Goal: Information Seeking & Learning: Learn about a topic

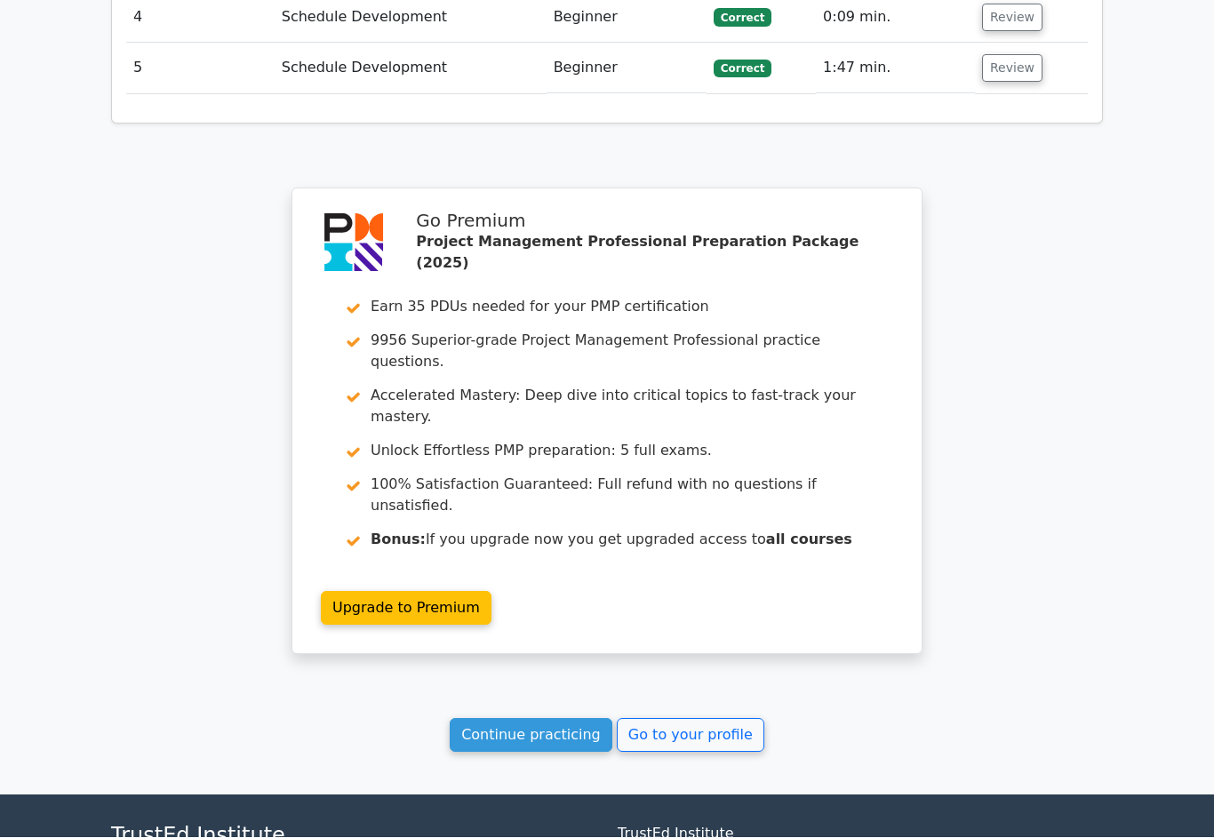
click at [672, 719] on link "Go to your profile" at bounding box center [690, 736] width 147 height 34
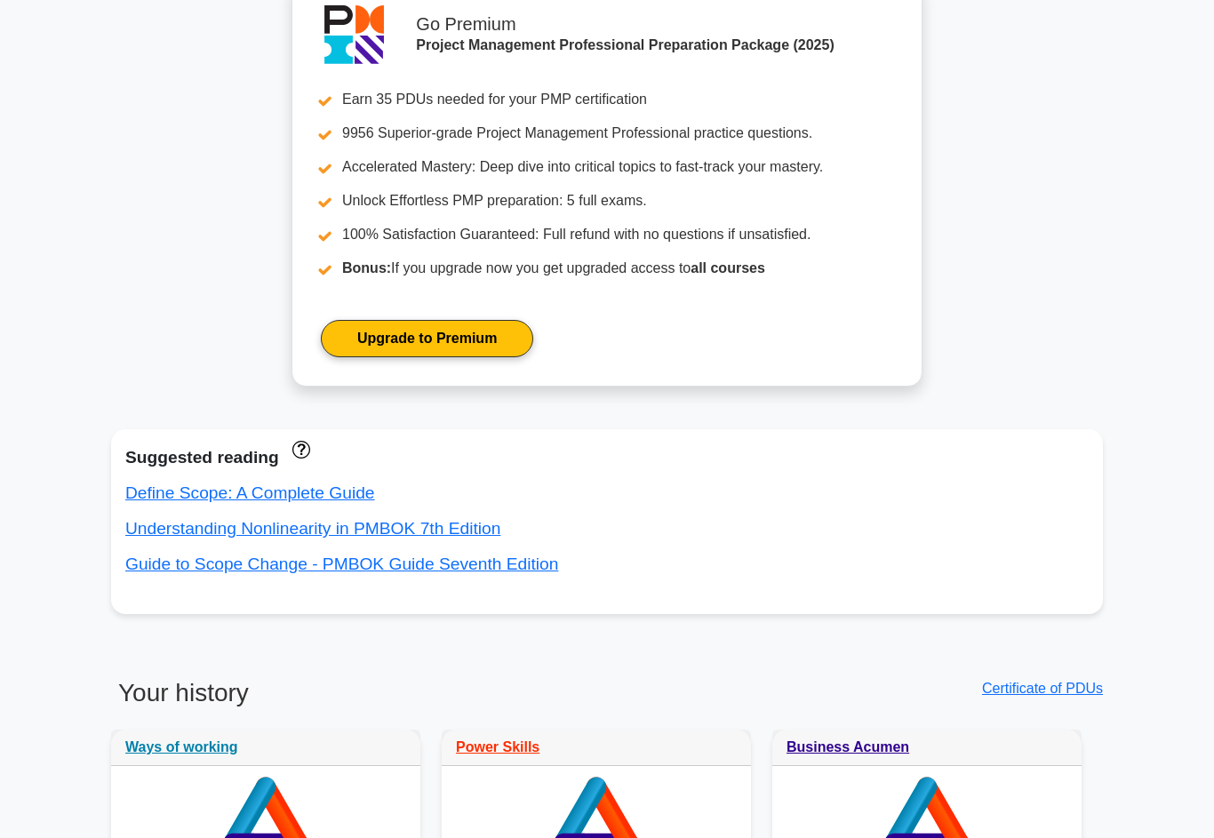
scroll to position [696, 0]
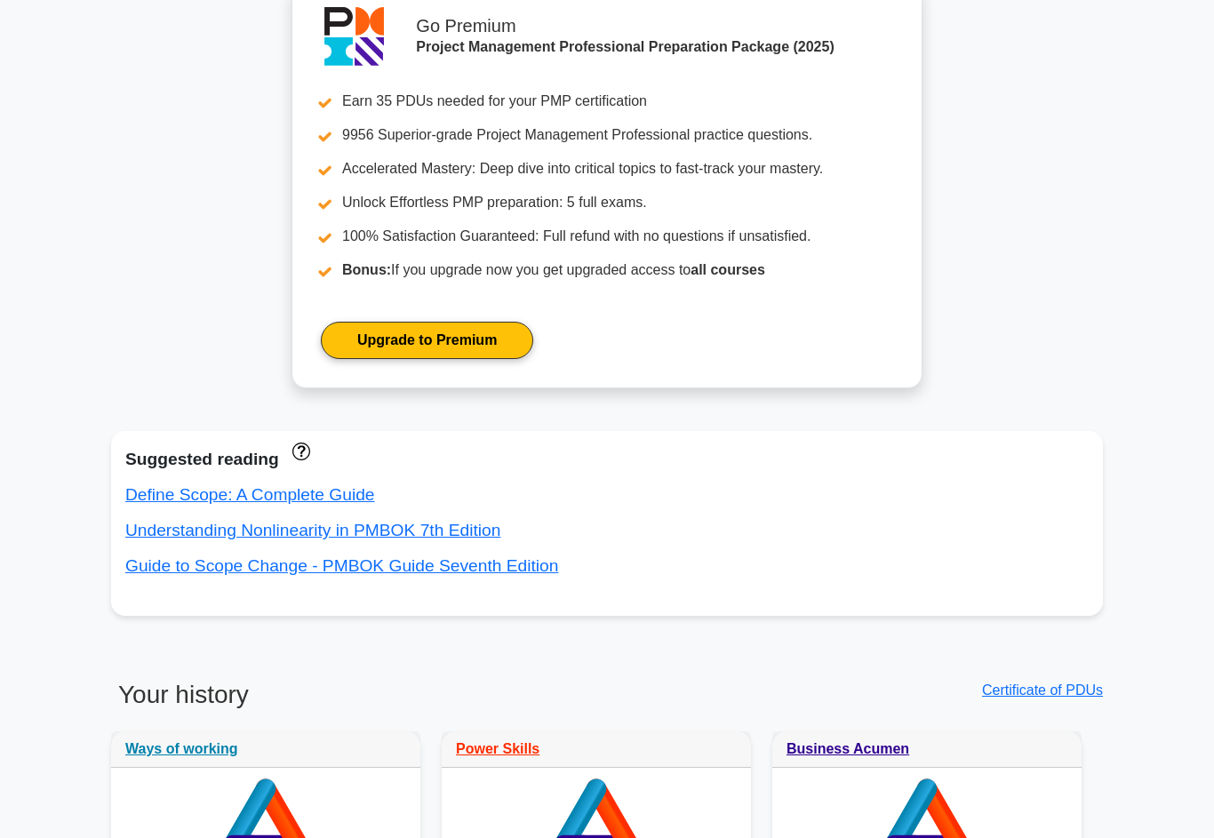
click at [150, 575] on link "Guide to Scope Change - PMBOK Guide Seventh Edition" at bounding box center [341, 565] width 433 height 19
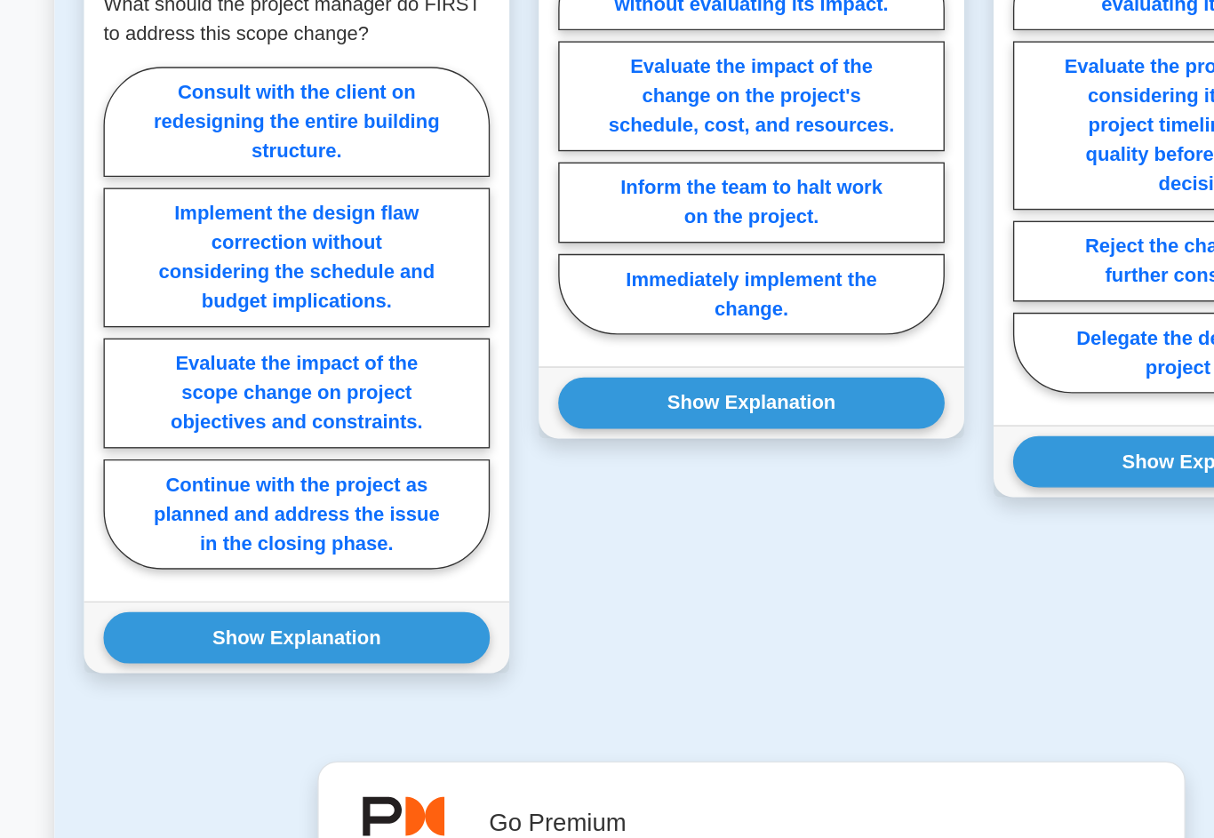
scroll to position [1580, 0]
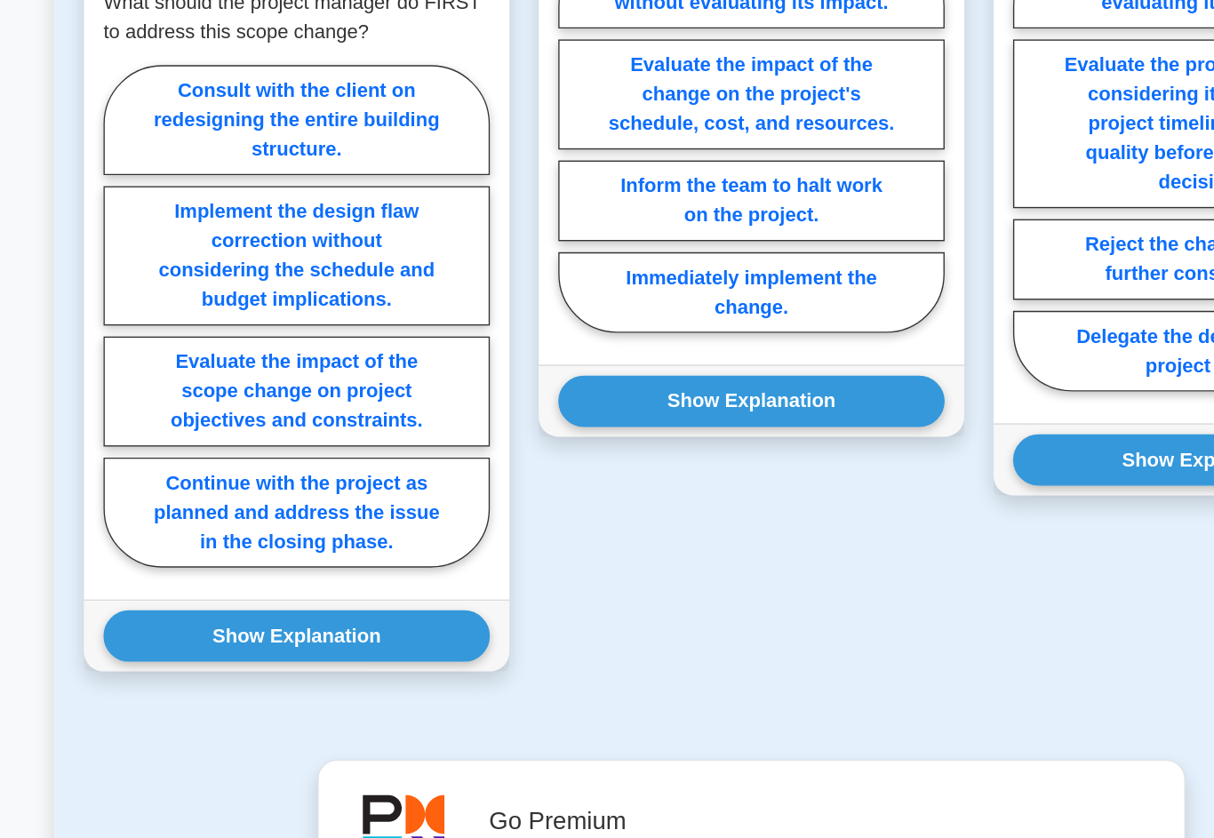
click at [136, 450] on label "Evaluate the impact of the scope change on project objectives and constraints." at bounding box center [276, 490] width 281 height 80
click at [136, 435] on input "Evaluate the impact of the scope change on project objectives and constraints." at bounding box center [142, 441] width 12 height 12
radio input "true"
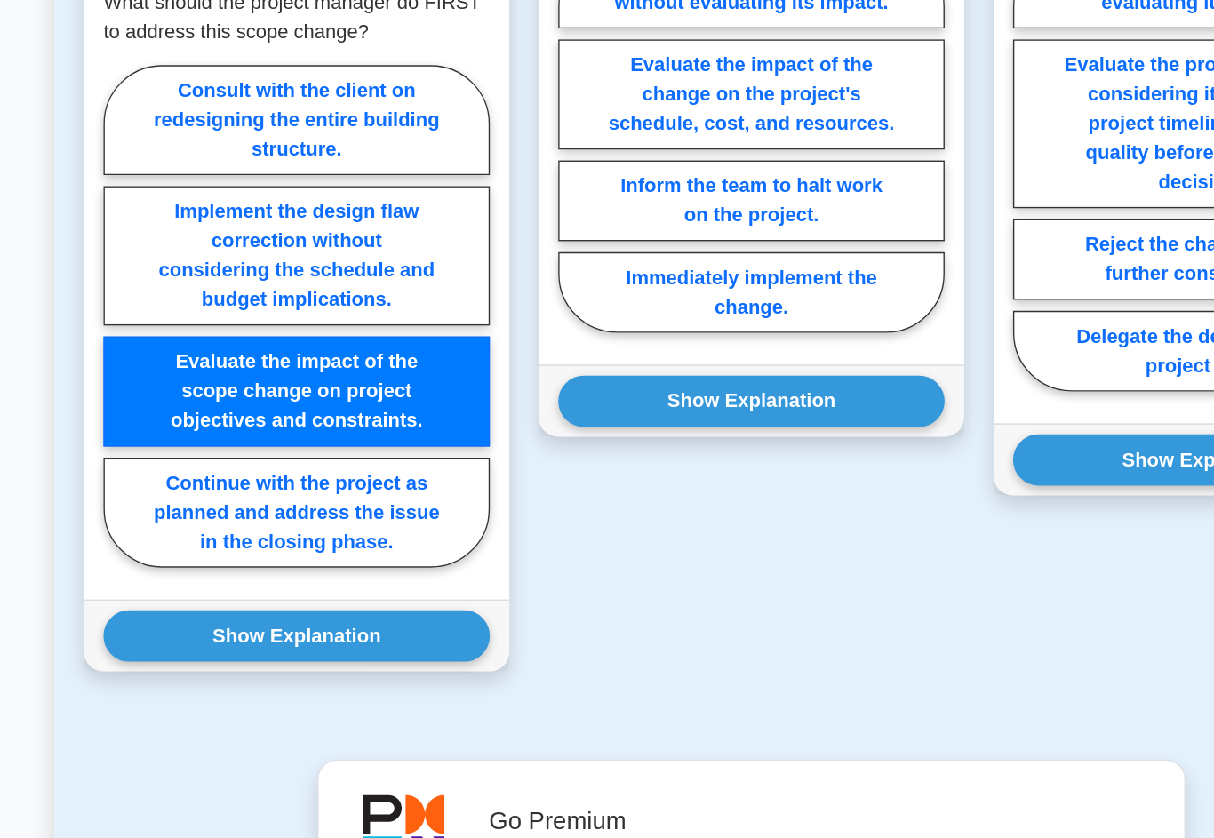
click at [136, 649] on button "Show Explanation" at bounding box center [276, 667] width 281 height 37
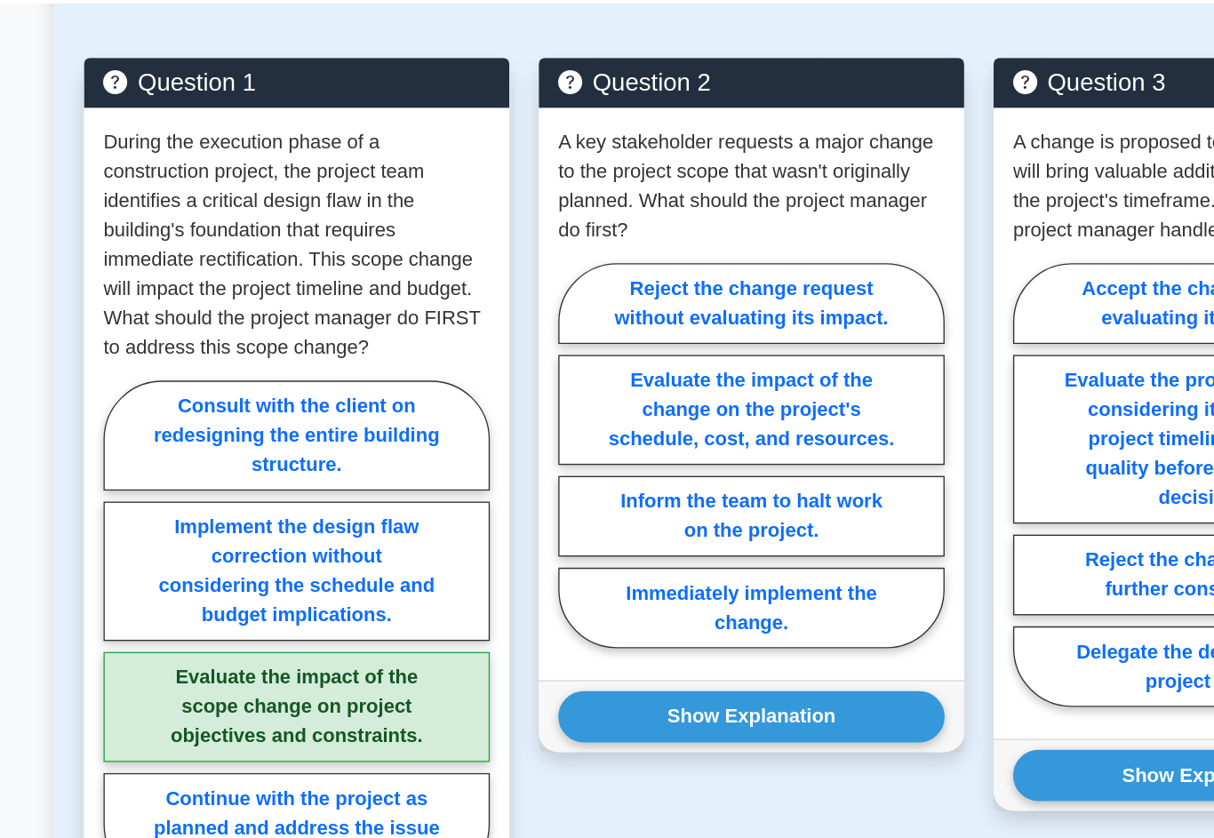
scroll to position [1556, 0]
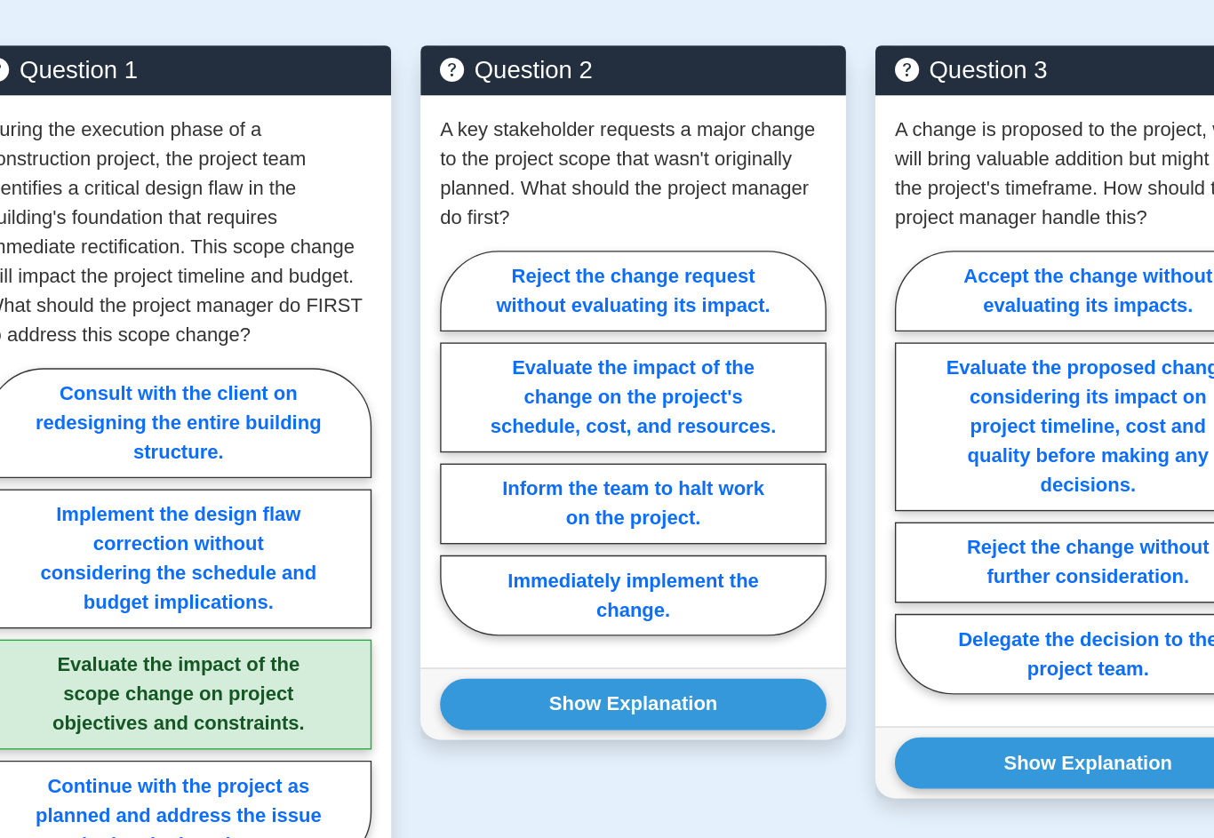
click at [554, 338] on label "Evaluate the impact of the change on the project's schedule, cost, and resource…" at bounding box center [606, 299] width 281 height 80
click at [478, 343] on input "Evaluate the impact of the change on the project's schedule, cost, and resource…" at bounding box center [472, 337] width 12 height 12
radio input "true"
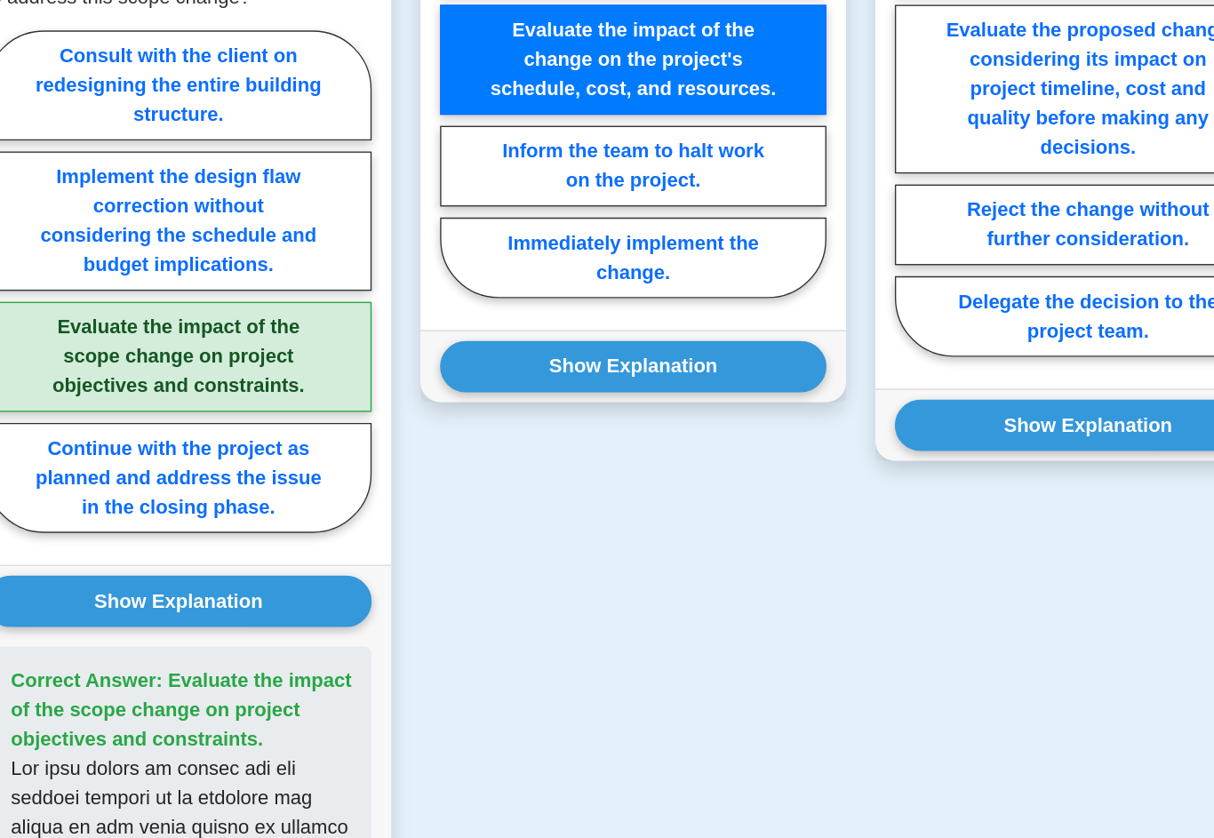
scroll to position [1624, 0]
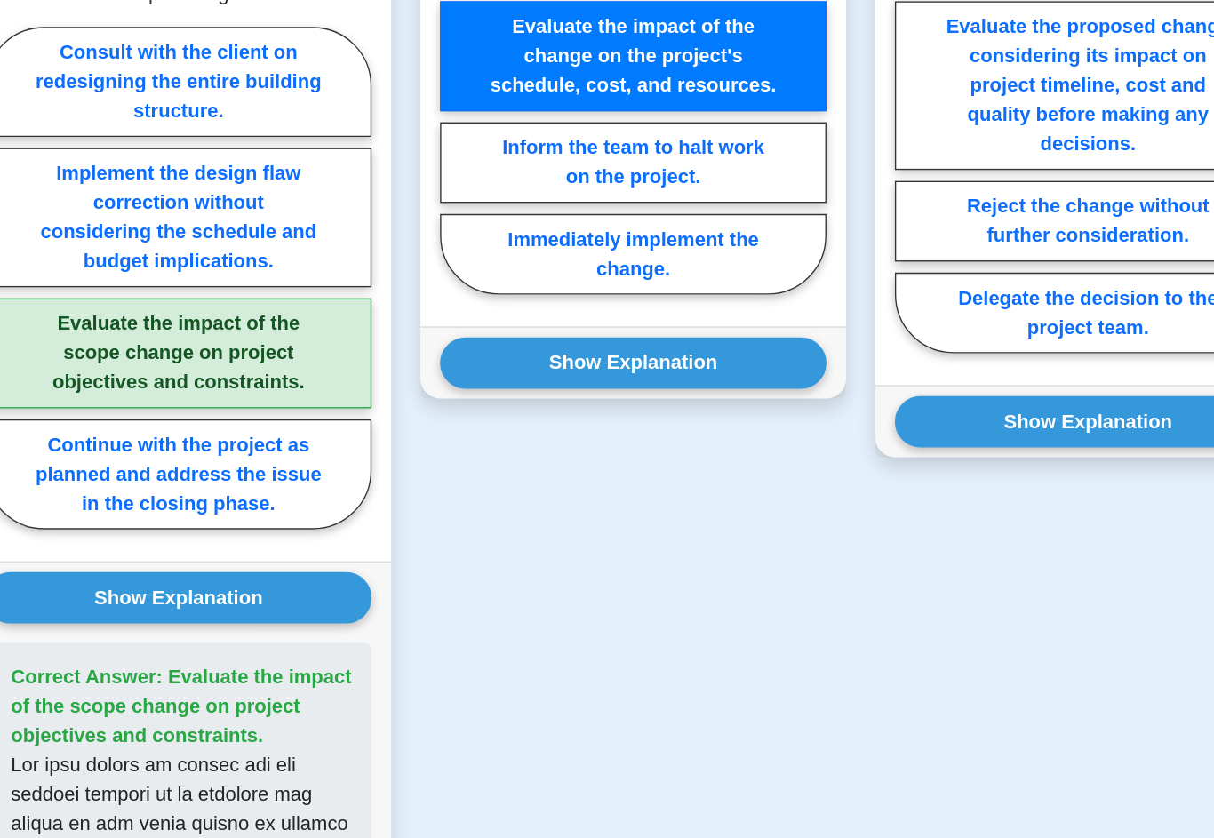
click at [548, 435] on button "Show Explanation" at bounding box center [606, 453] width 281 height 37
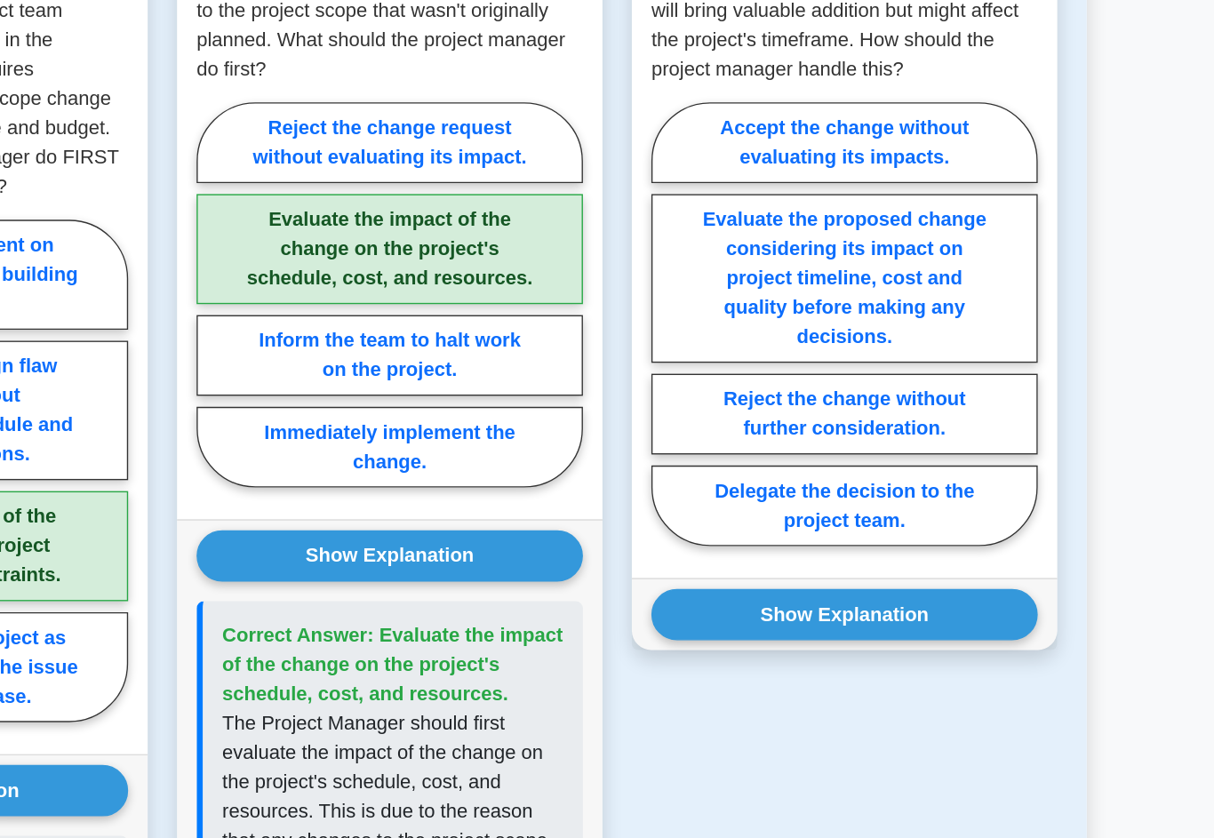
click at [797, 299] on label "Evaluate the proposed change considering its impact on project timeline, cost a…" at bounding box center [937, 252] width 281 height 123
click at [797, 297] on input "Evaluate the proposed change considering its impact on project timeline, cost a…" at bounding box center [803, 291] width 12 height 12
radio input "true"
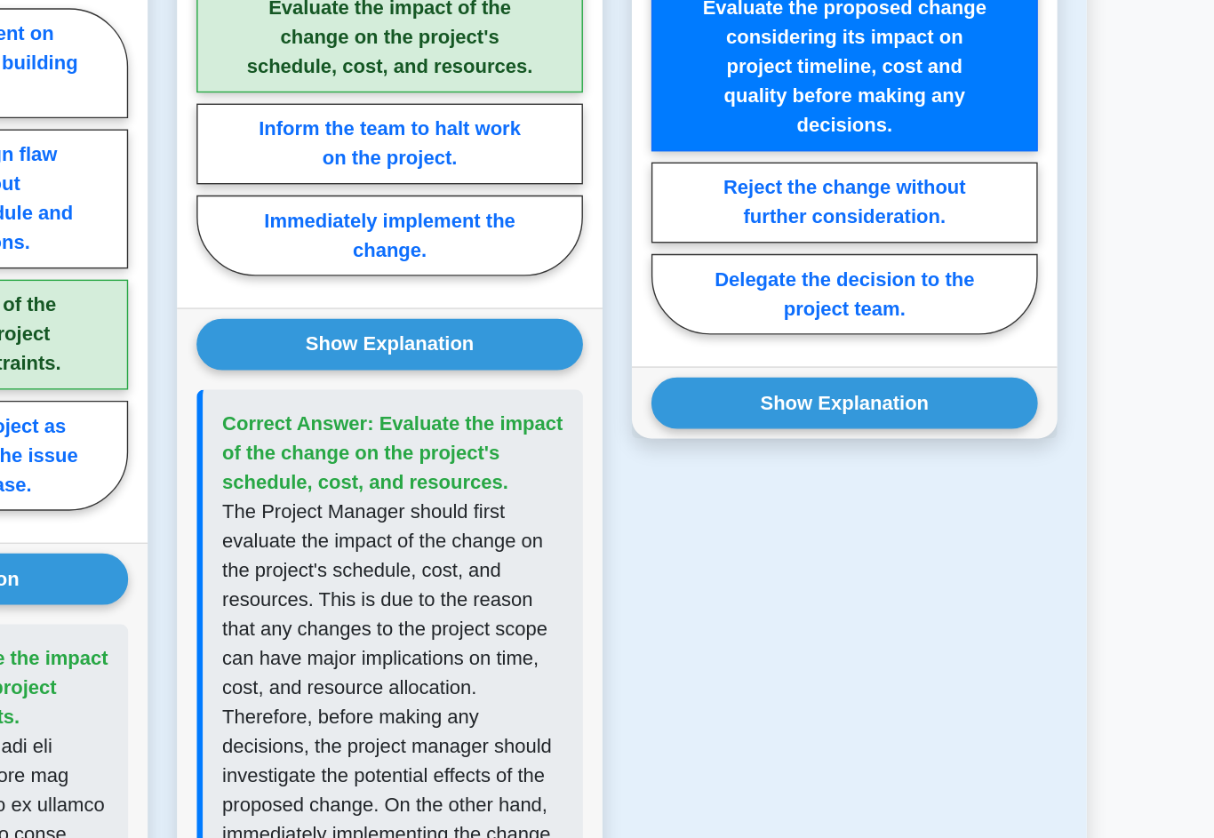
click at [797, 478] on button "Show Explanation" at bounding box center [937, 496] width 281 height 37
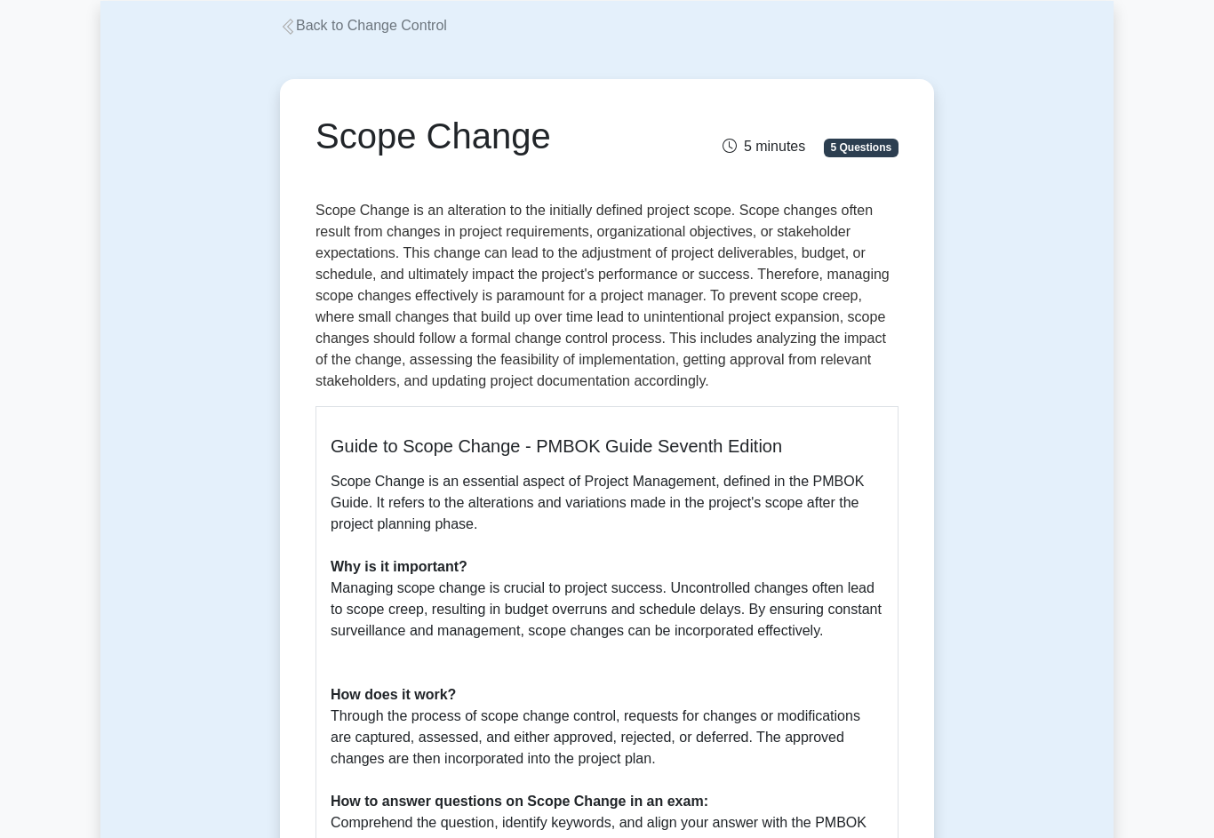
scroll to position [0, 0]
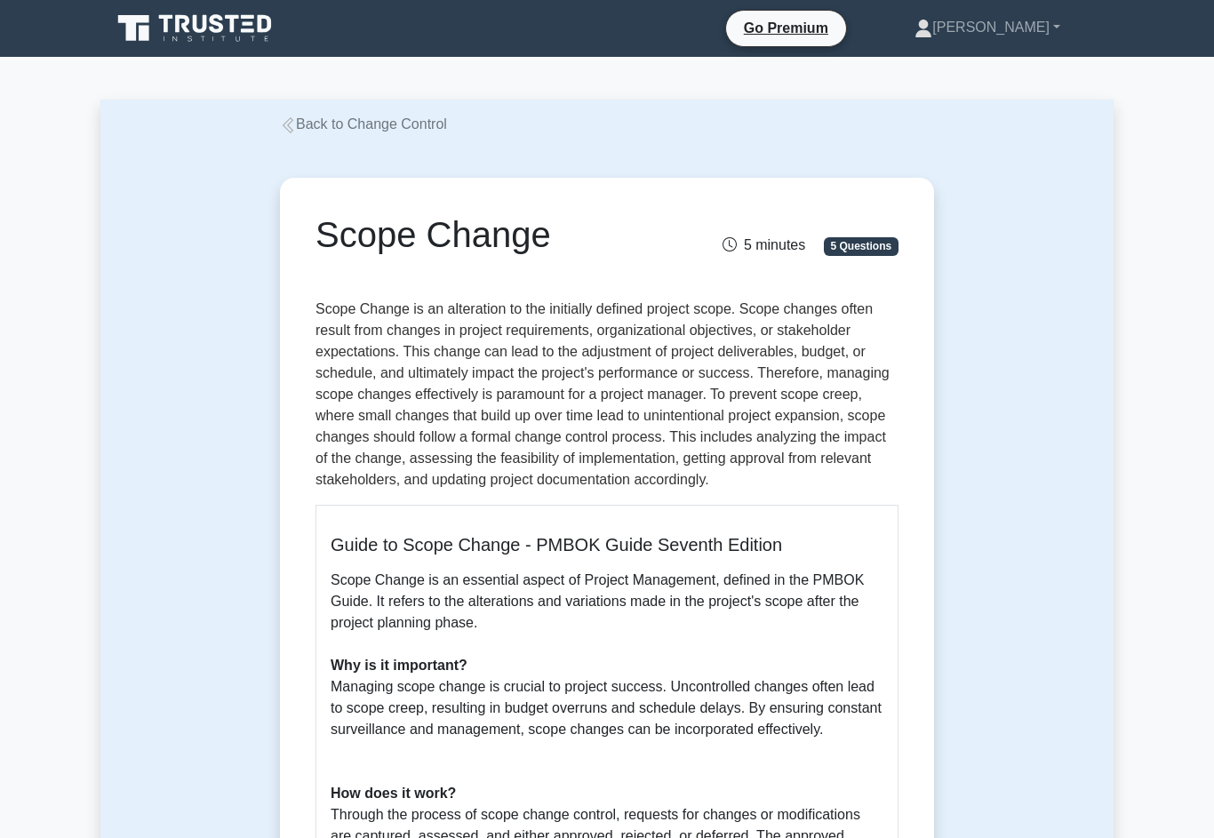
click at [995, 29] on link "[PERSON_NAME]" at bounding box center [987, 28] width 231 height 36
click at [957, 59] on link "Profile" at bounding box center [942, 69] width 140 height 28
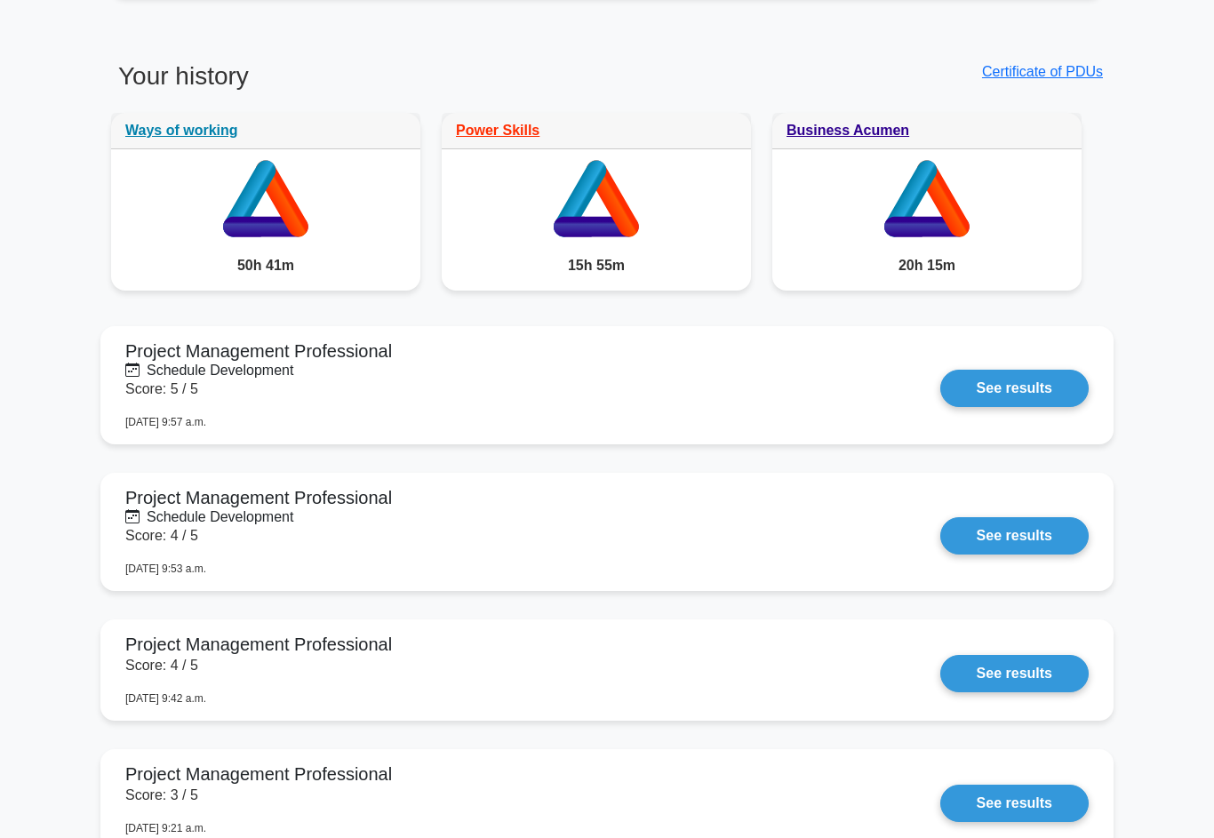
scroll to position [1322, 0]
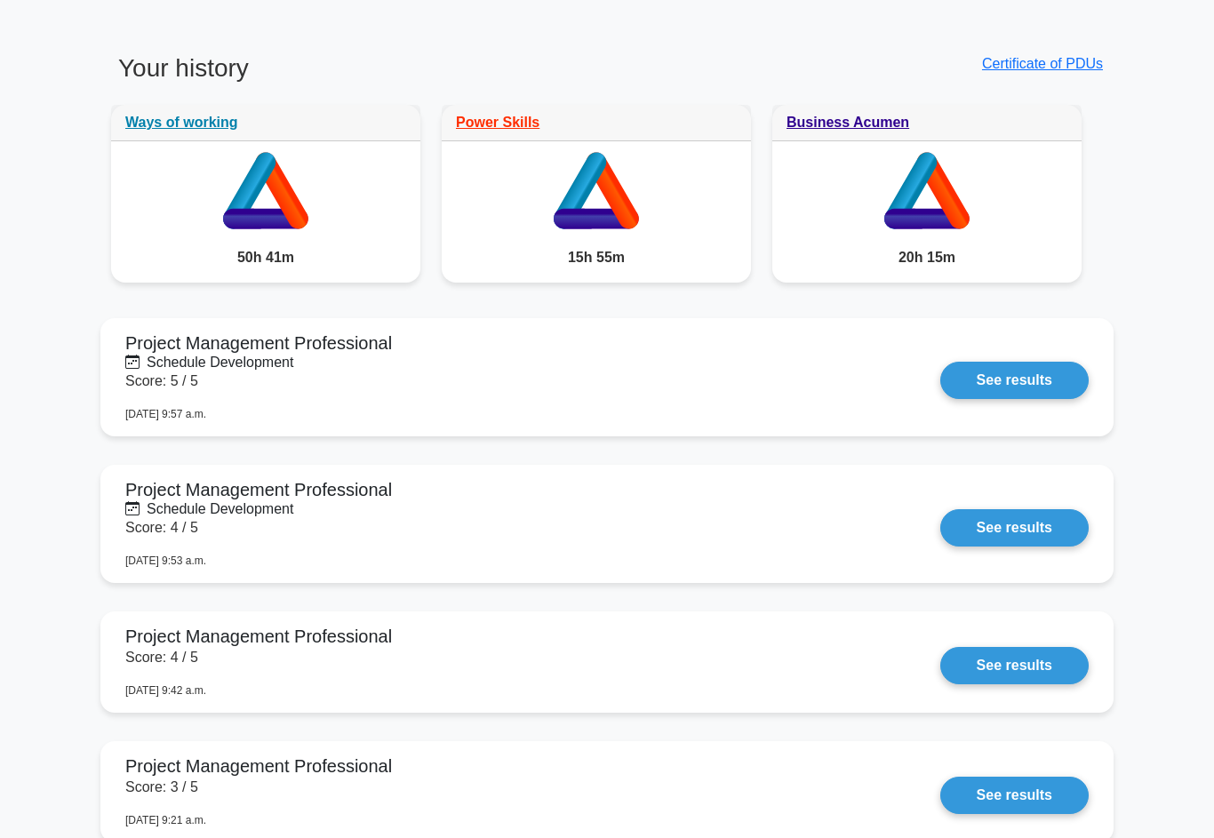
click at [940, 399] on link "See results" at bounding box center [1014, 380] width 148 height 37
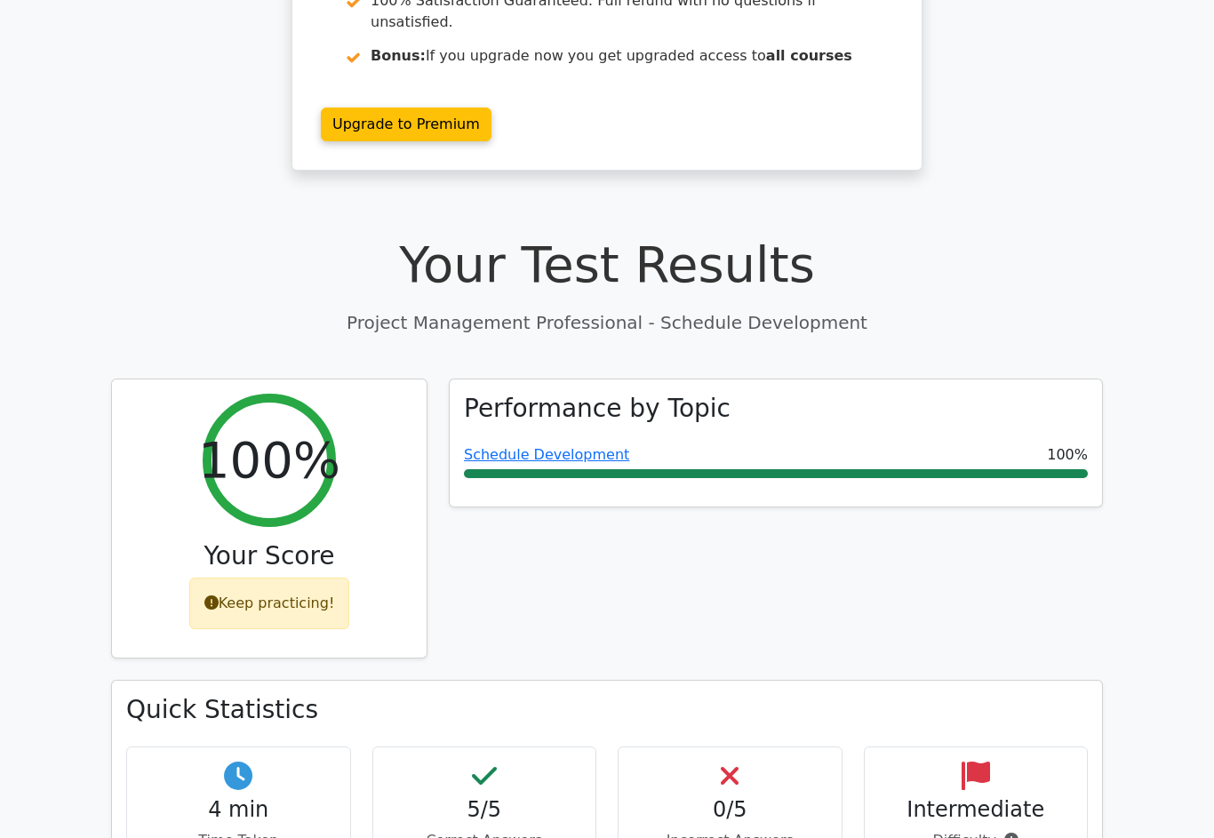
scroll to position [368, 0]
click at [825, 416] on div "Performance by Topic Schedule Development 100%" at bounding box center [776, 443] width 652 height 128
click at [554, 446] on link "Schedule Development" at bounding box center [546, 454] width 165 height 17
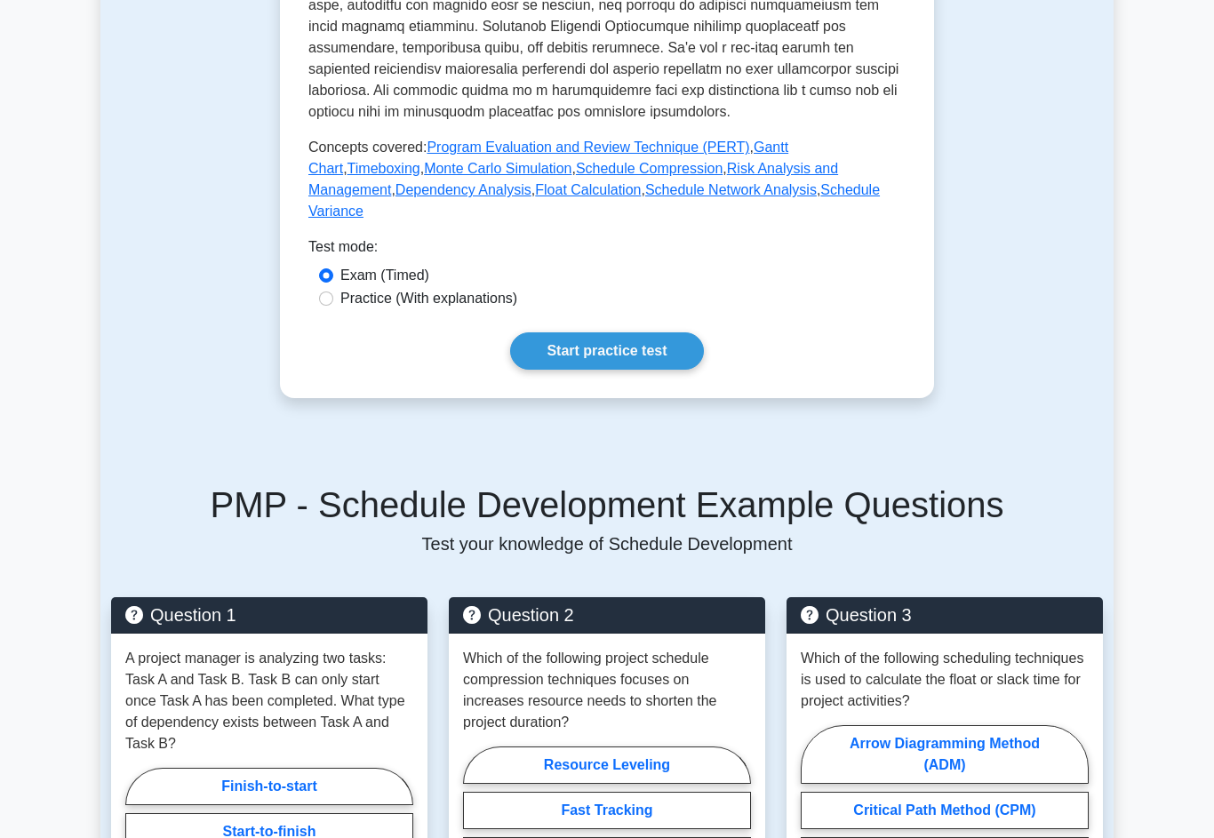
scroll to position [808, 0]
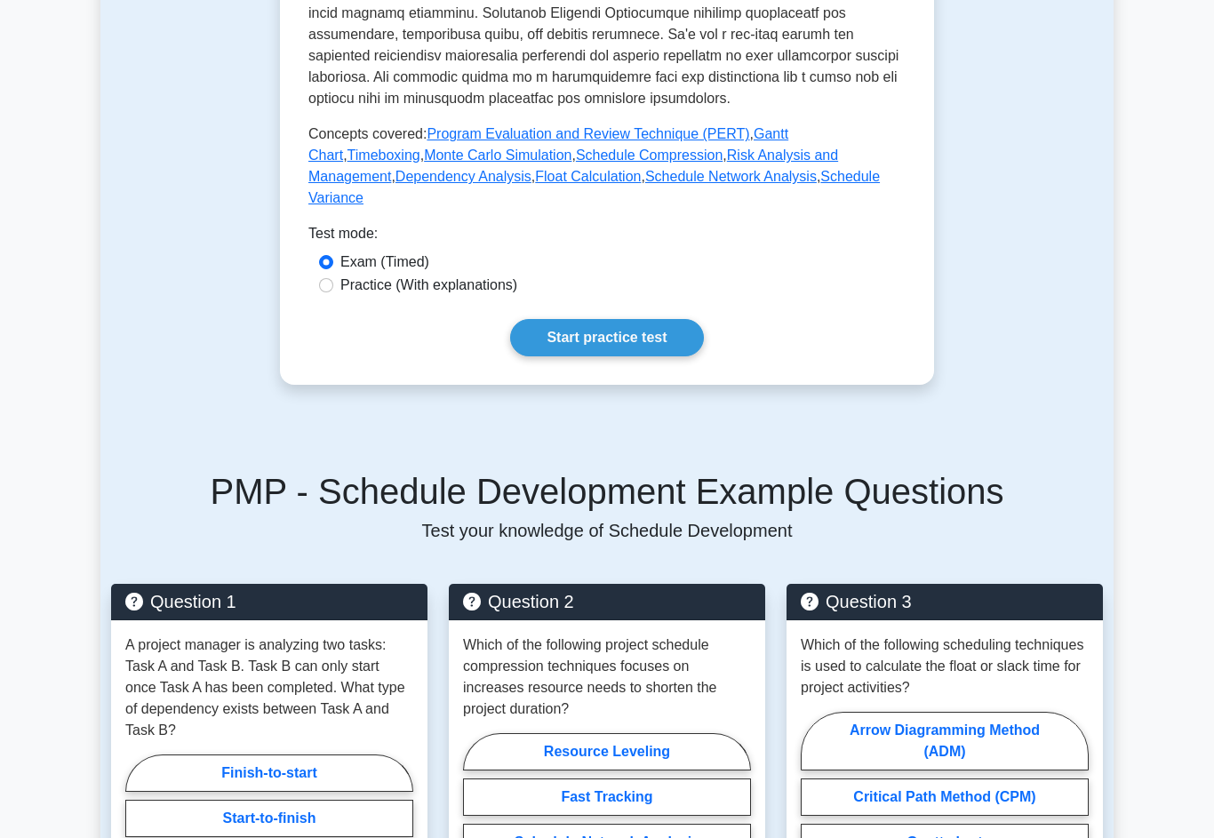
click at [630, 356] on link "Start practice test" at bounding box center [606, 337] width 193 height 37
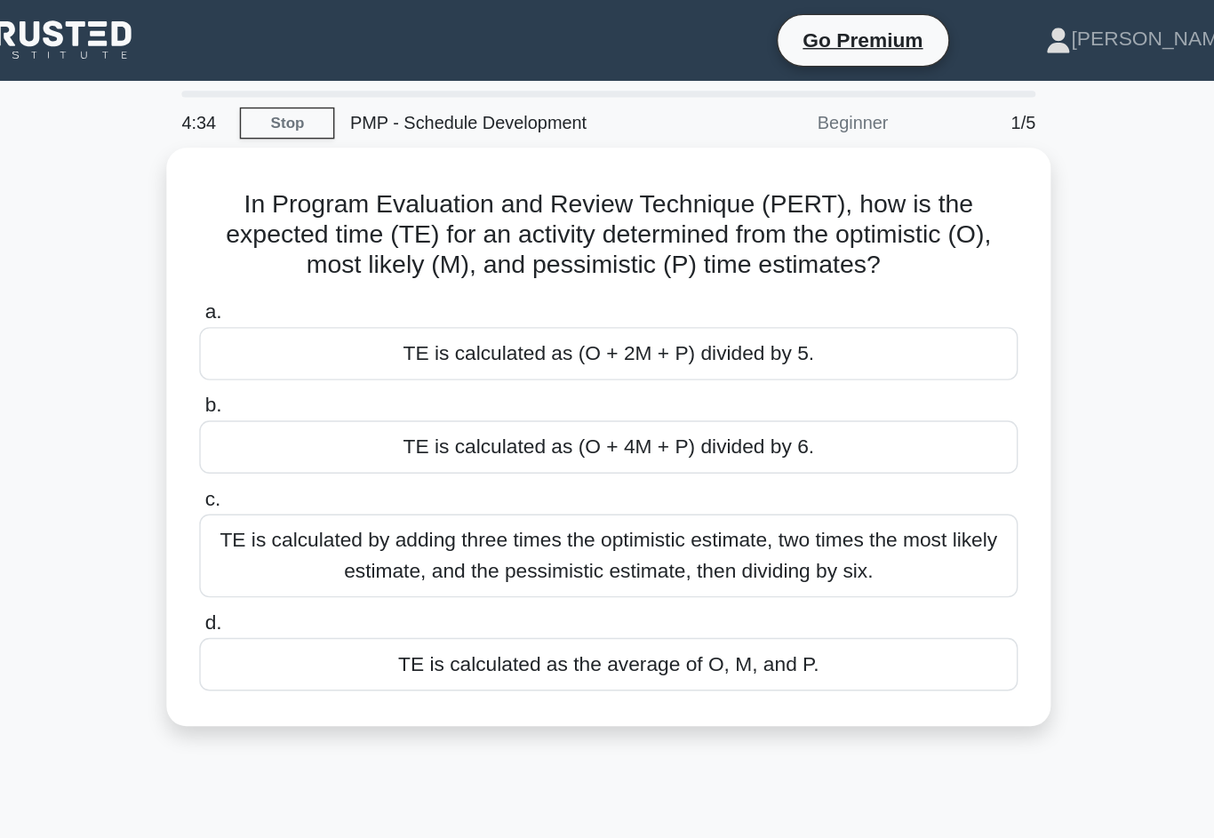
click at [319, 333] on div "TE is calculated as (O + 4M + P) divided by 6." at bounding box center [607, 314] width 576 height 37
click at [319, 291] on input "b. TE is calculated as (O + 4M + P) divided by 6." at bounding box center [319, 286] width 0 height 12
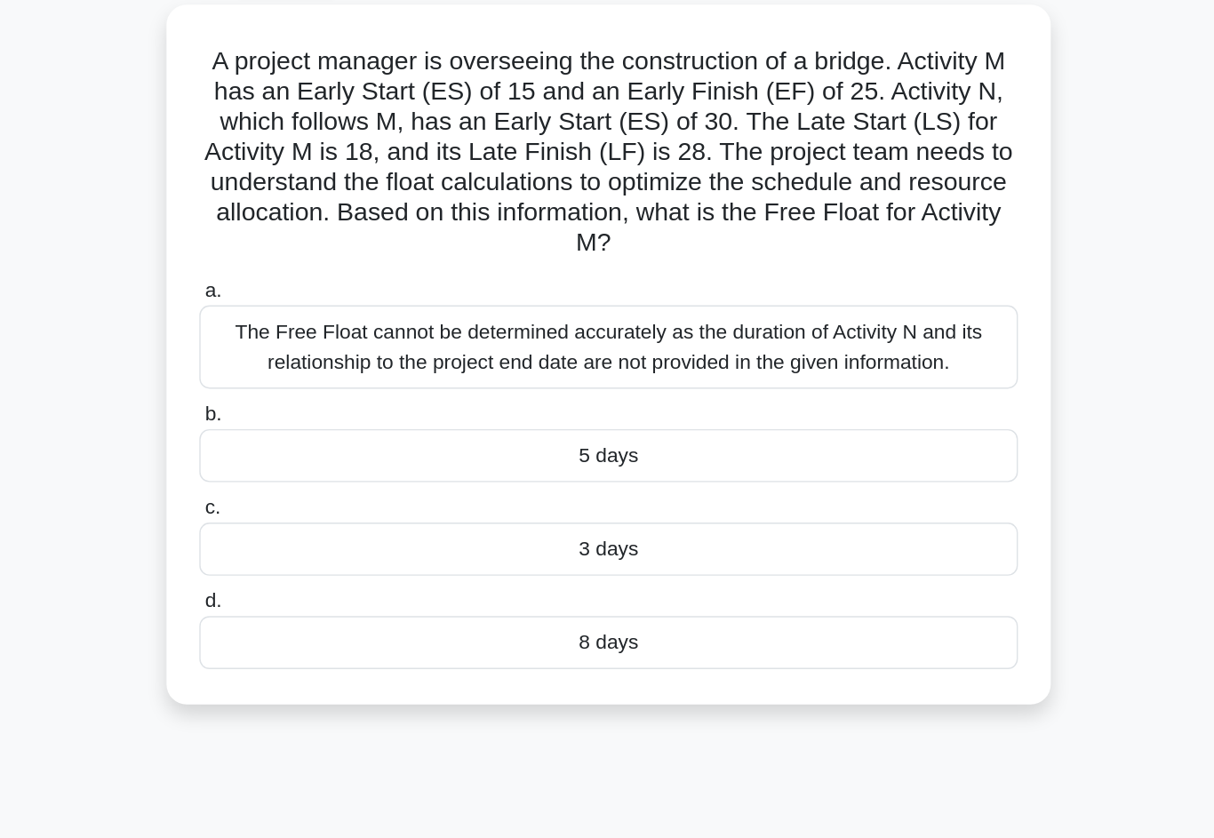
click at [319, 468] on div "3 days" at bounding box center [607, 486] width 576 height 37
click at [319, 452] on input "c. 3 days" at bounding box center [319, 458] width 0 height 12
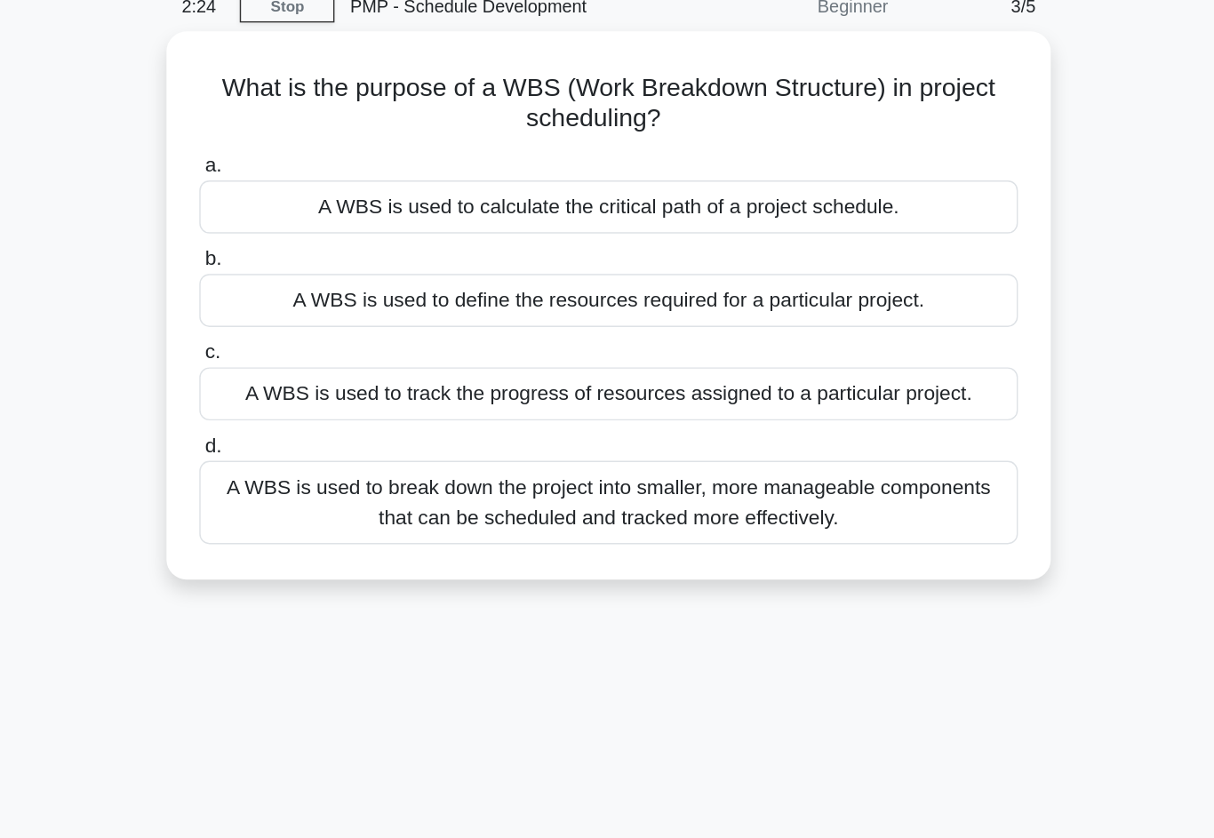
click at [319, 406] on div "A WBS is used to break down the project into smaller, more manageable component…" at bounding box center [607, 435] width 576 height 59
click at [319, 390] on input "d. A WBS is used to break down the project into smaller, more manageable compon…" at bounding box center [319, 396] width 0 height 12
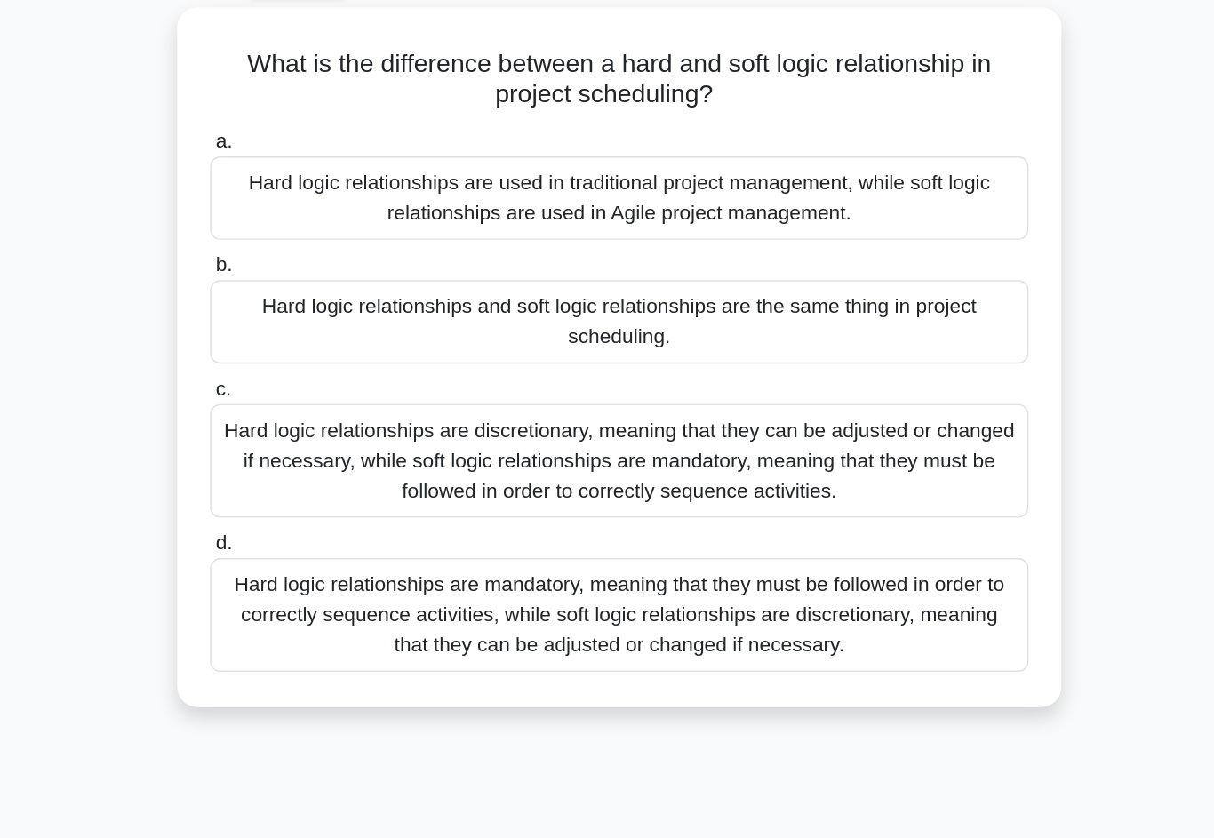
click at [319, 491] on div "Hard logic relationships are mandatory, meaning that they must be followed in o…" at bounding box center [607, 531] width 576 height 80
click at [319, 475] on input "d. Hard logic relationships are mandatory, meaning that they must be followed i…" at bounding box center [319, 481] width 0 height 12
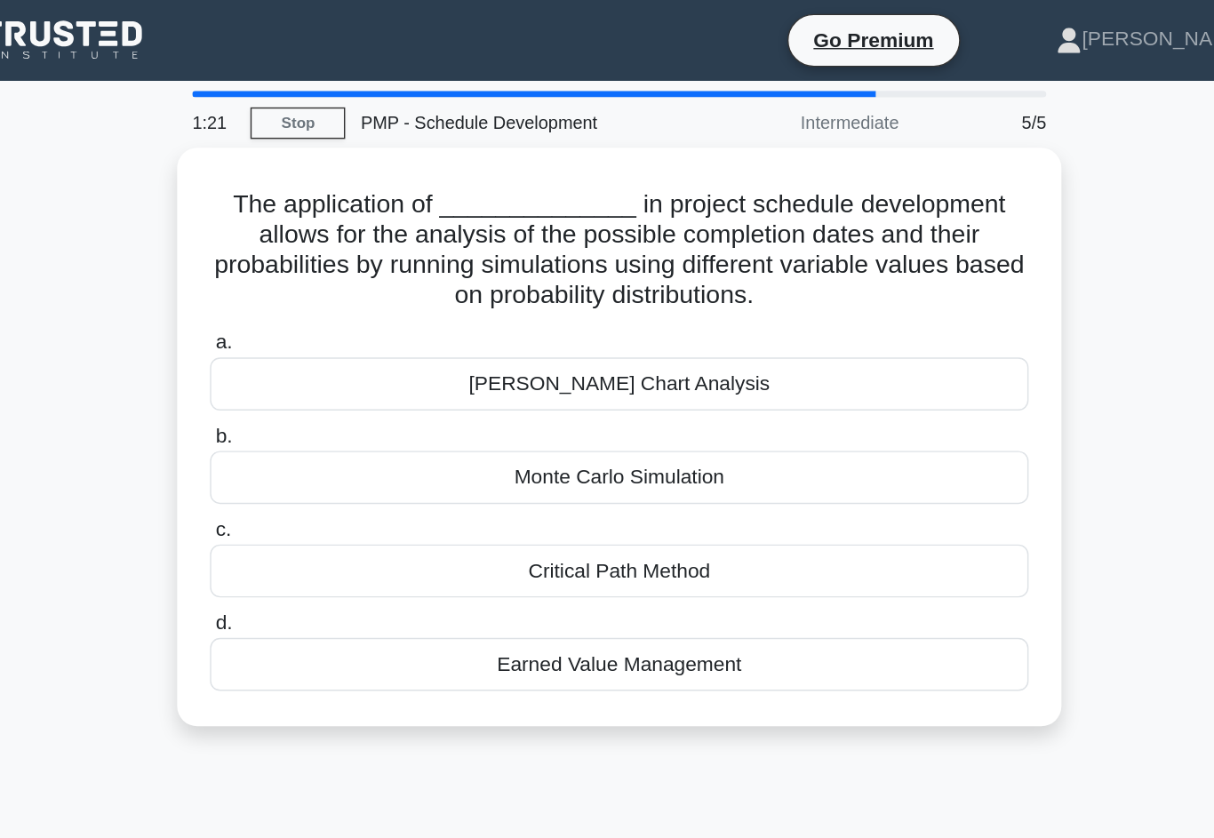
click at [319, 396] on div "Critical Path Method" at bounding box center [607, 401] width 576 height 37
click at [319, 378] on input "c. Critical Path Method" at bounding box center [319, 373] width 0 height 12
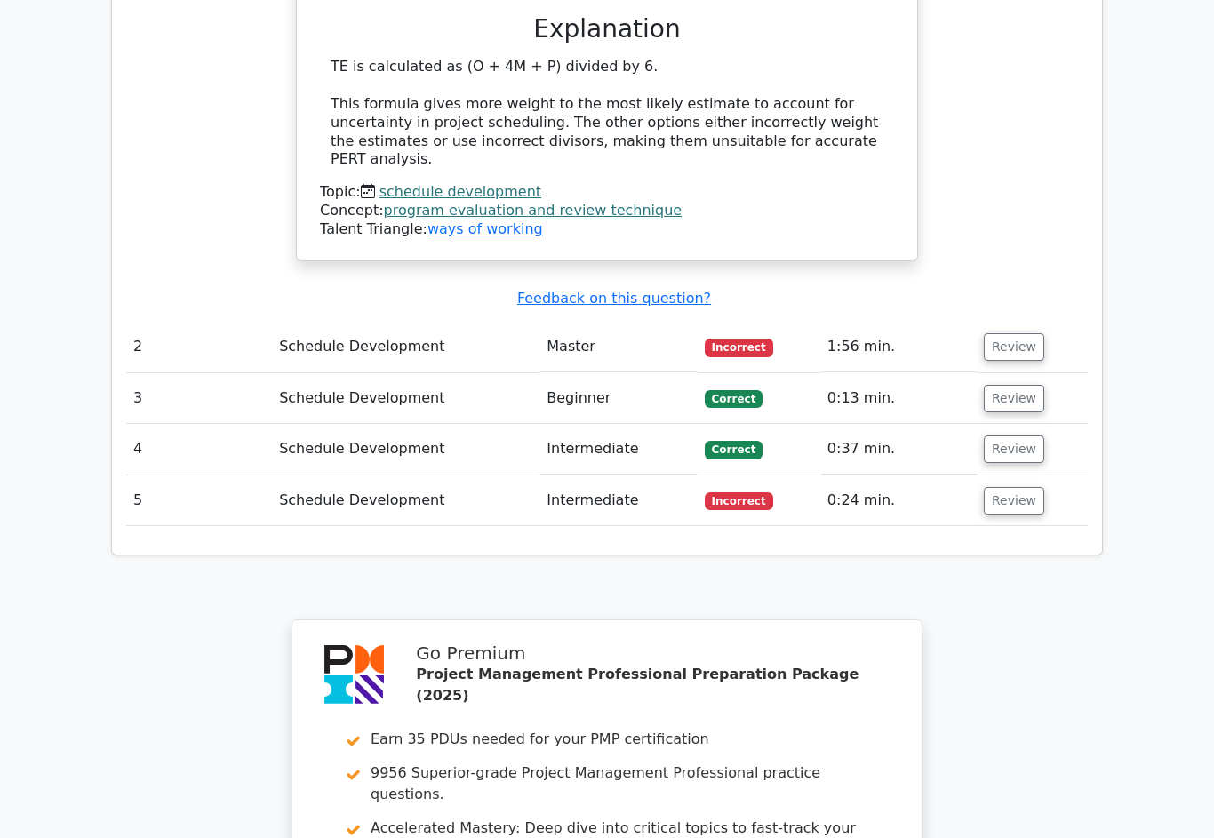
scroll to position [1880, 0]
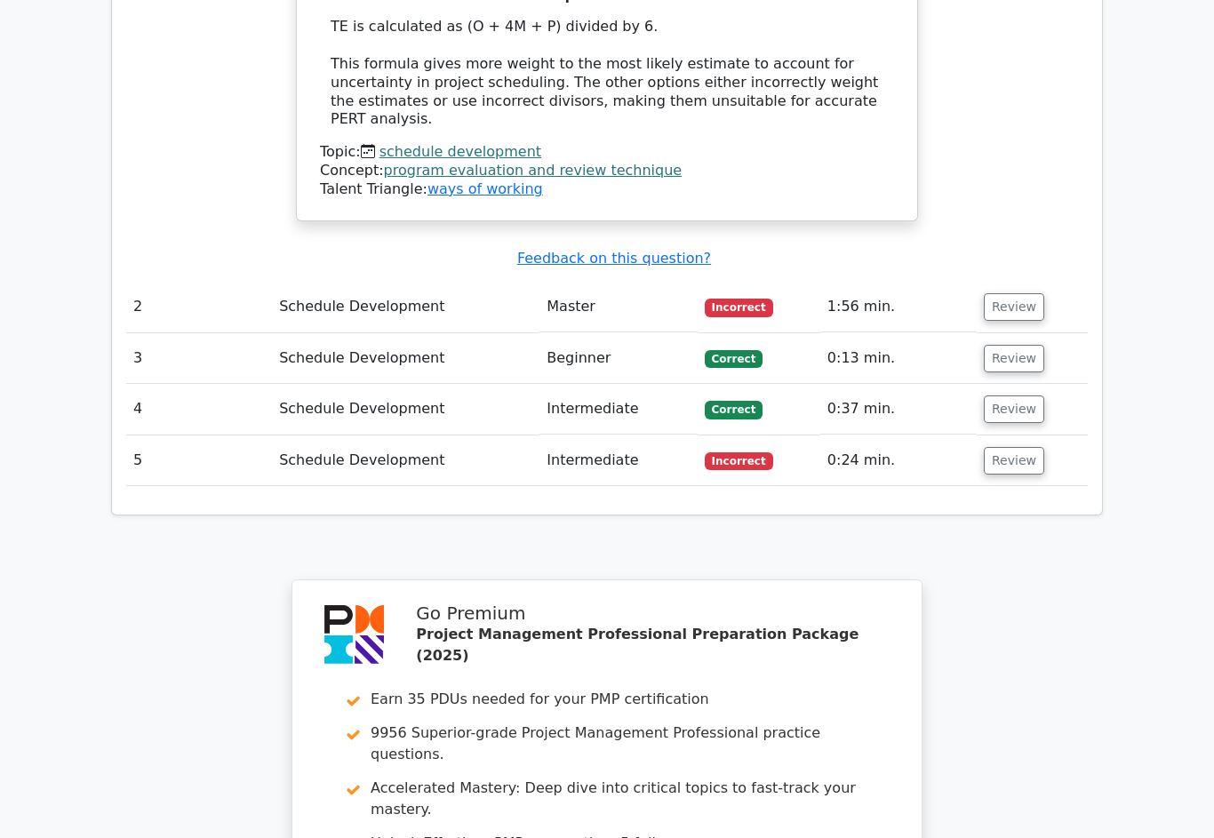
click at [1018, 447] on button "Review" at bounding box center [1013, 461] width 60 height 28
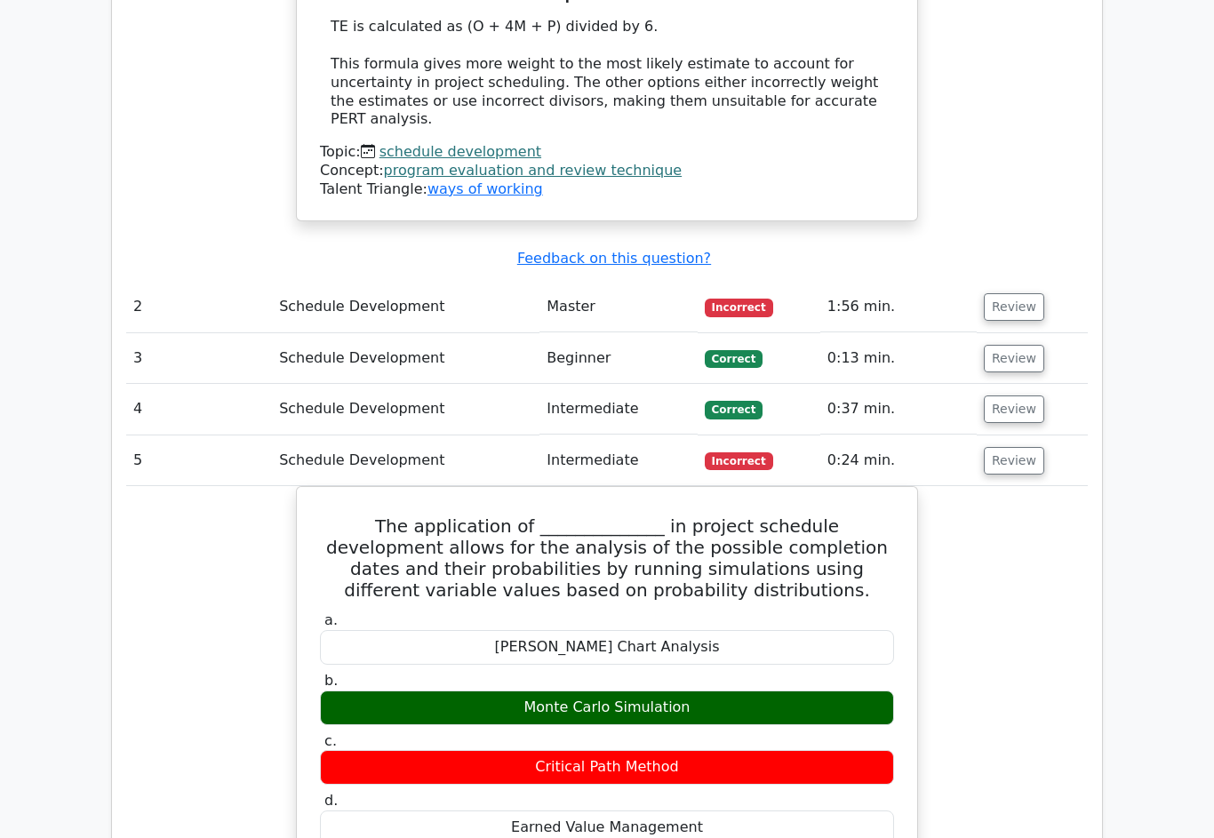
scroll to position [1879, 0]
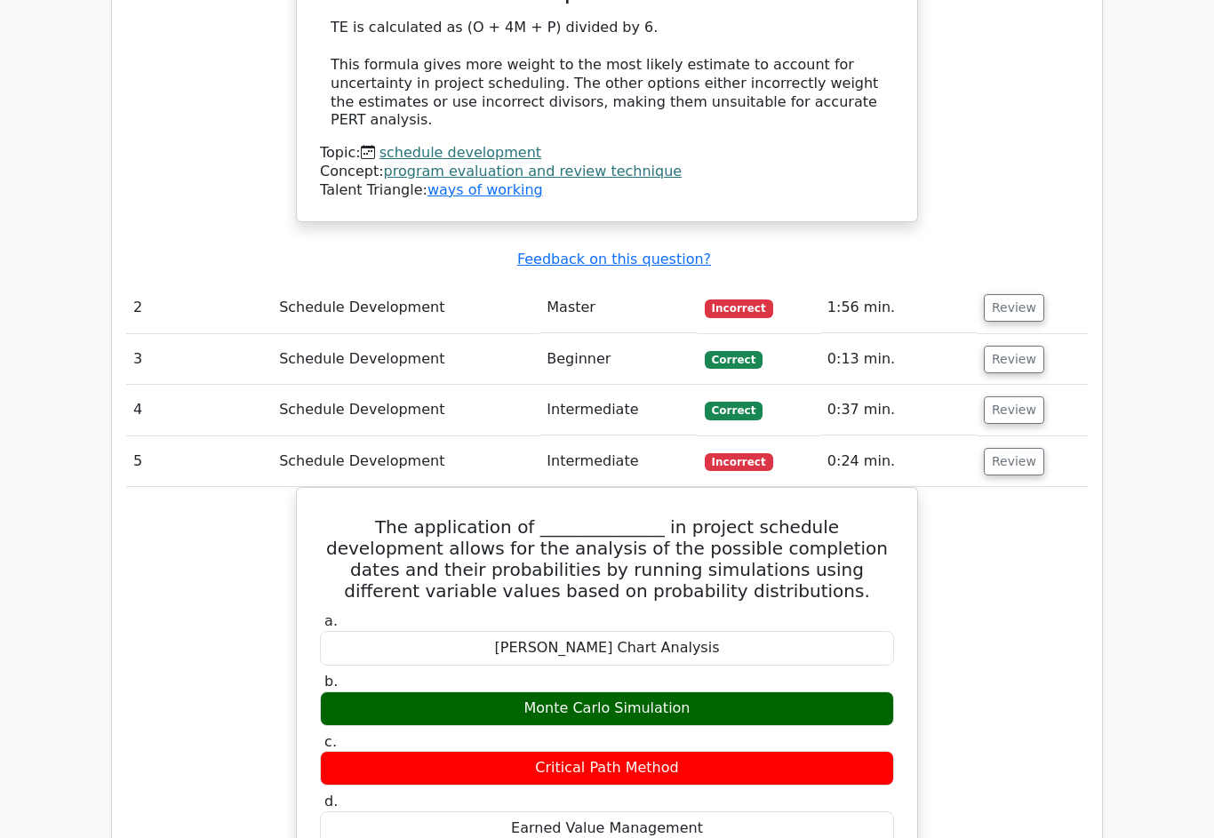
click at [1021, 396] on button "Review" at bounding box center [1013, 410] width 60 height 28
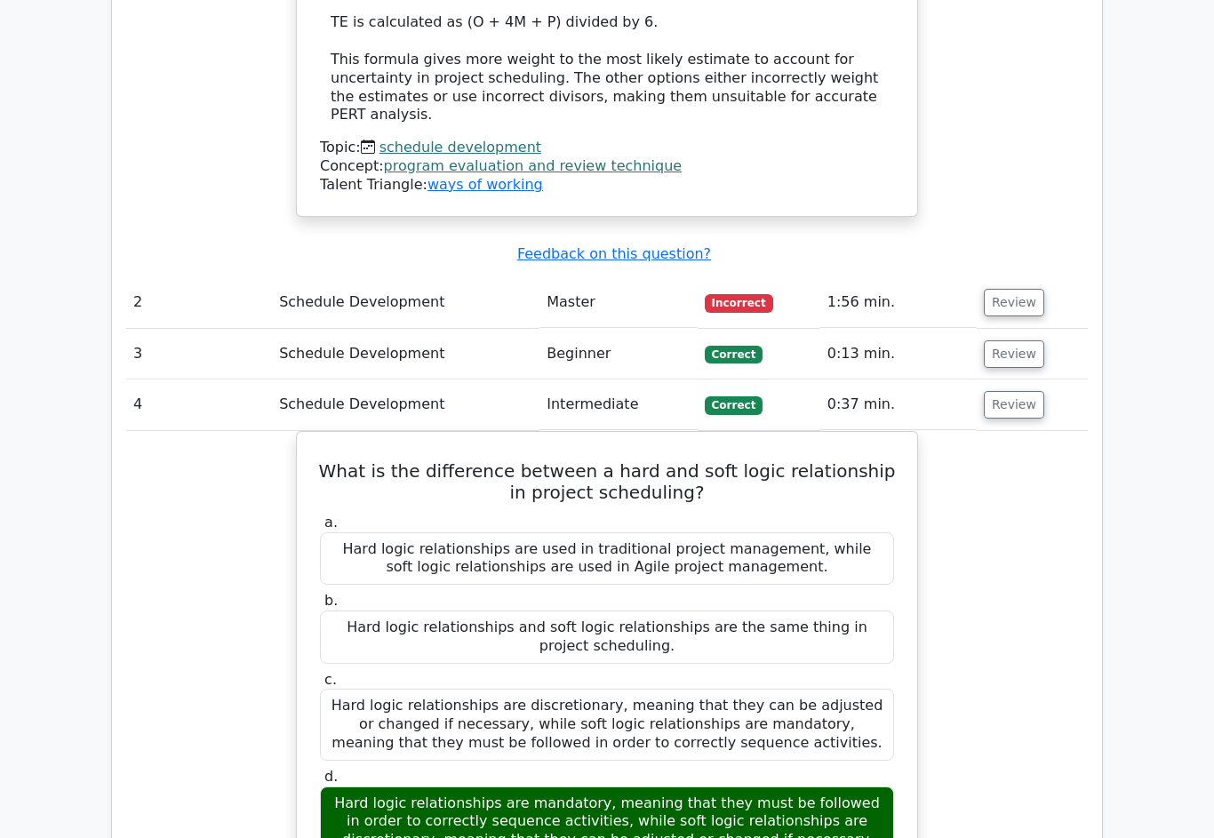
scroll to position [1883, 0]
click at [1027, 341] on button "Review" at bounding box center [1013, 355] width 60 height 28
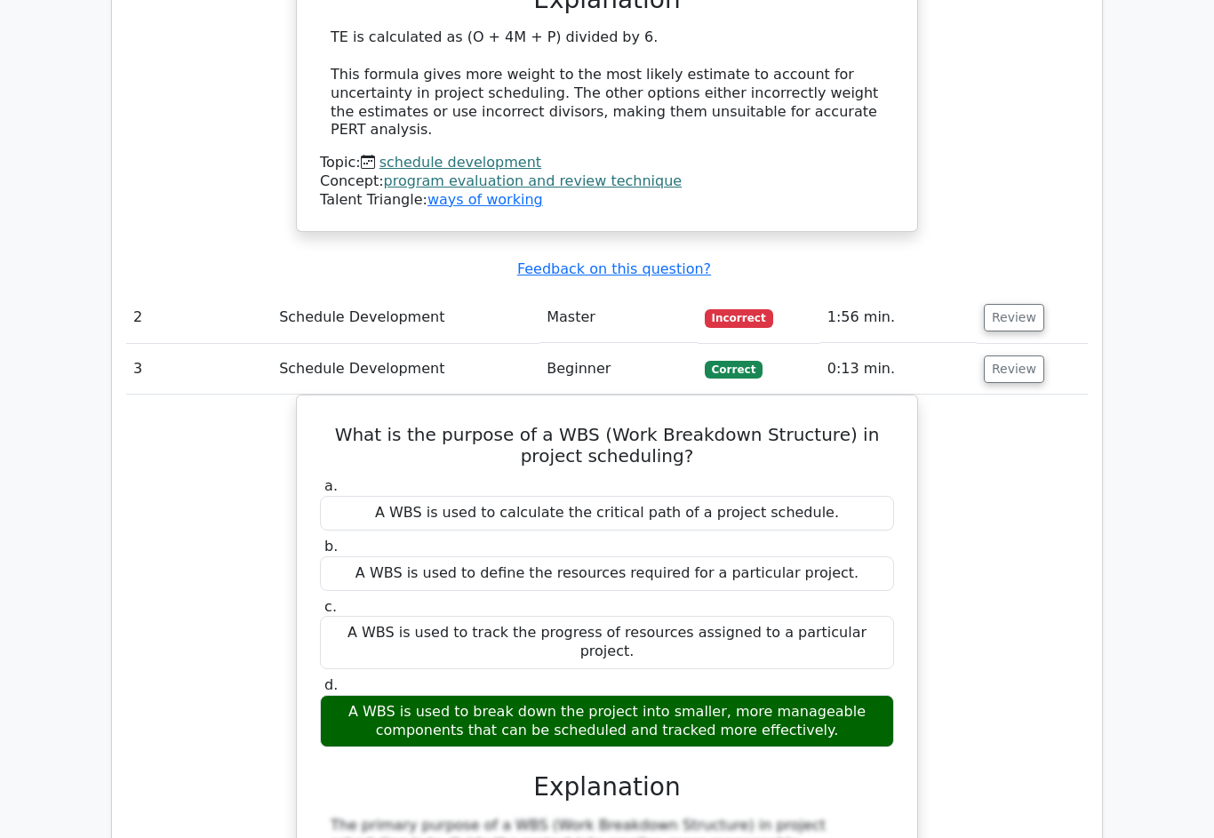
scroll to position [1854, 0]
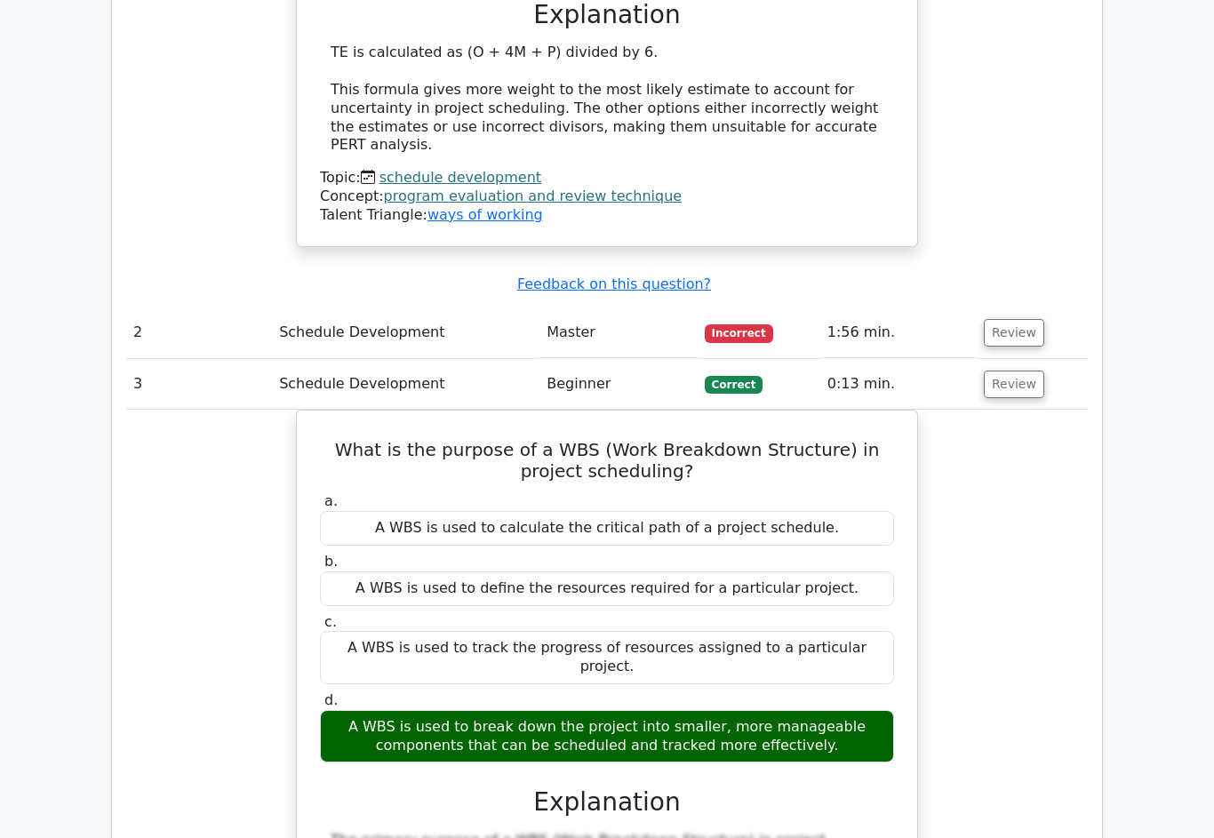
click at [1022, 319] on button "Review" at bounding box center [1013, 333] width 60 height 28
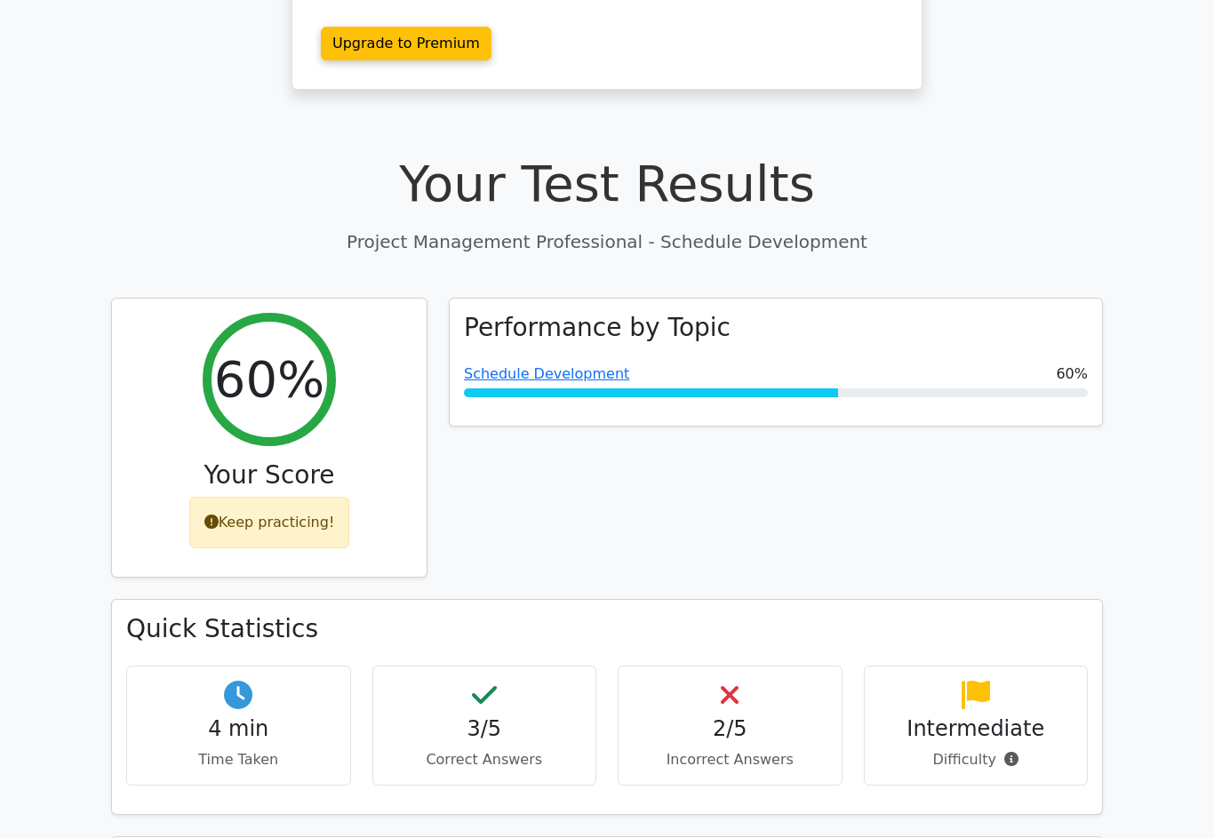
scroll to position [449, 0]
click at [594, 363] on span "Schedule Development" at bounding box center [546, 373] width 165 height 21
click at [589, 365] on link "Schedule Development" at bounding box center [546, 373] width 165 height 17
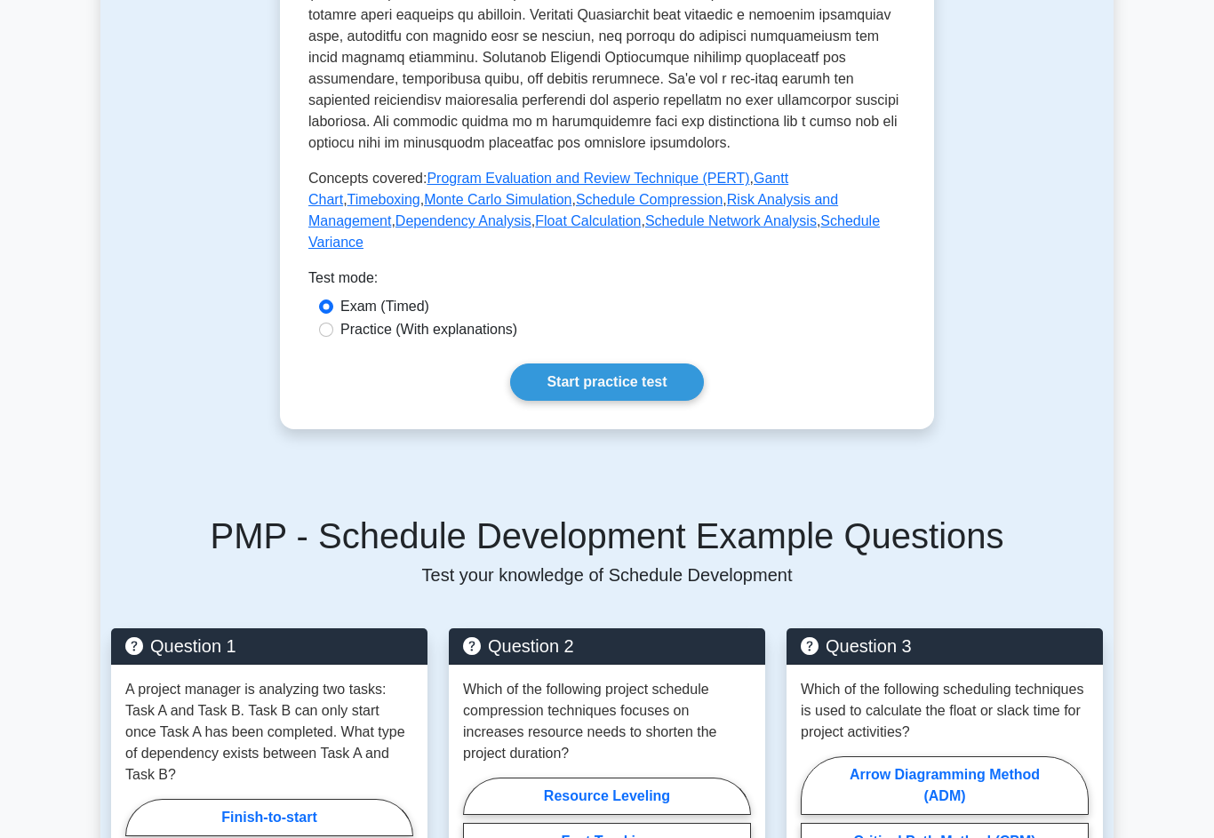
scroll to position [764, 0]
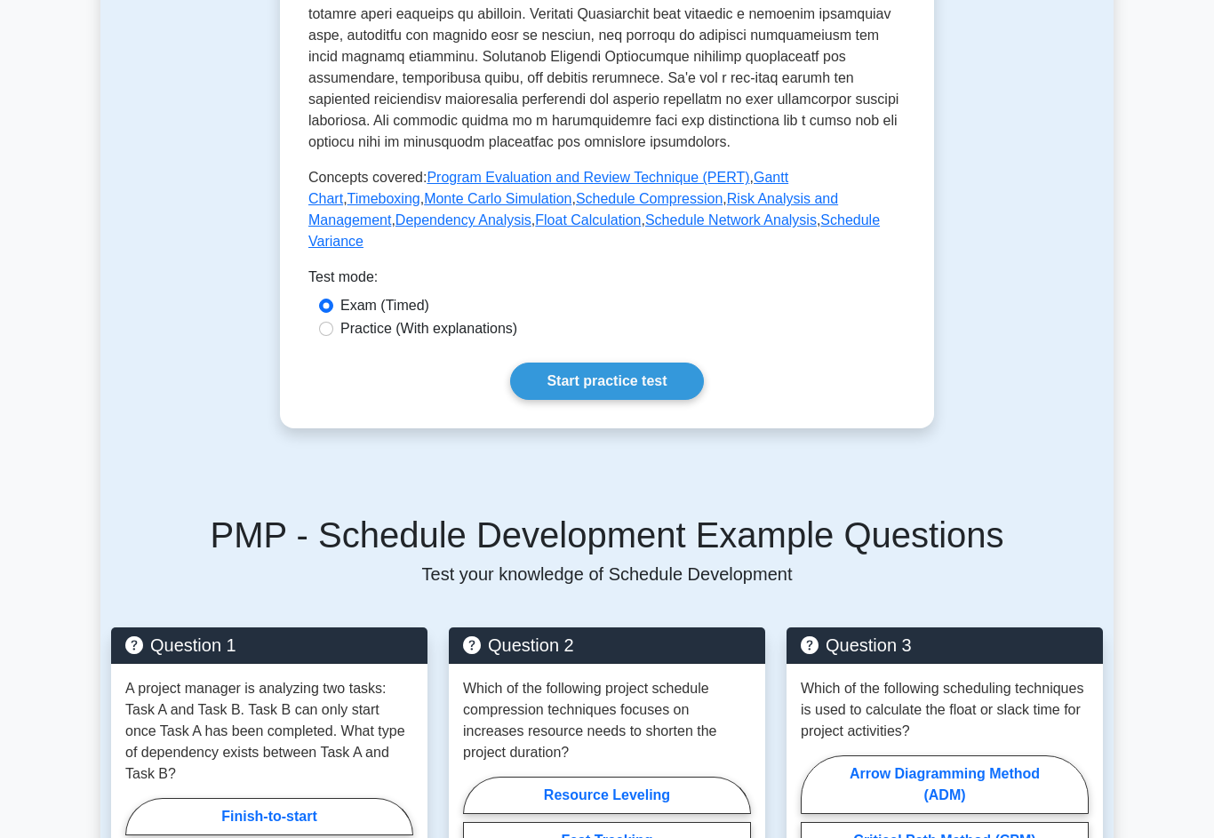
click at [652, 400] on link "Start practice test" at bounding box center [606, 380] width 193 height 37
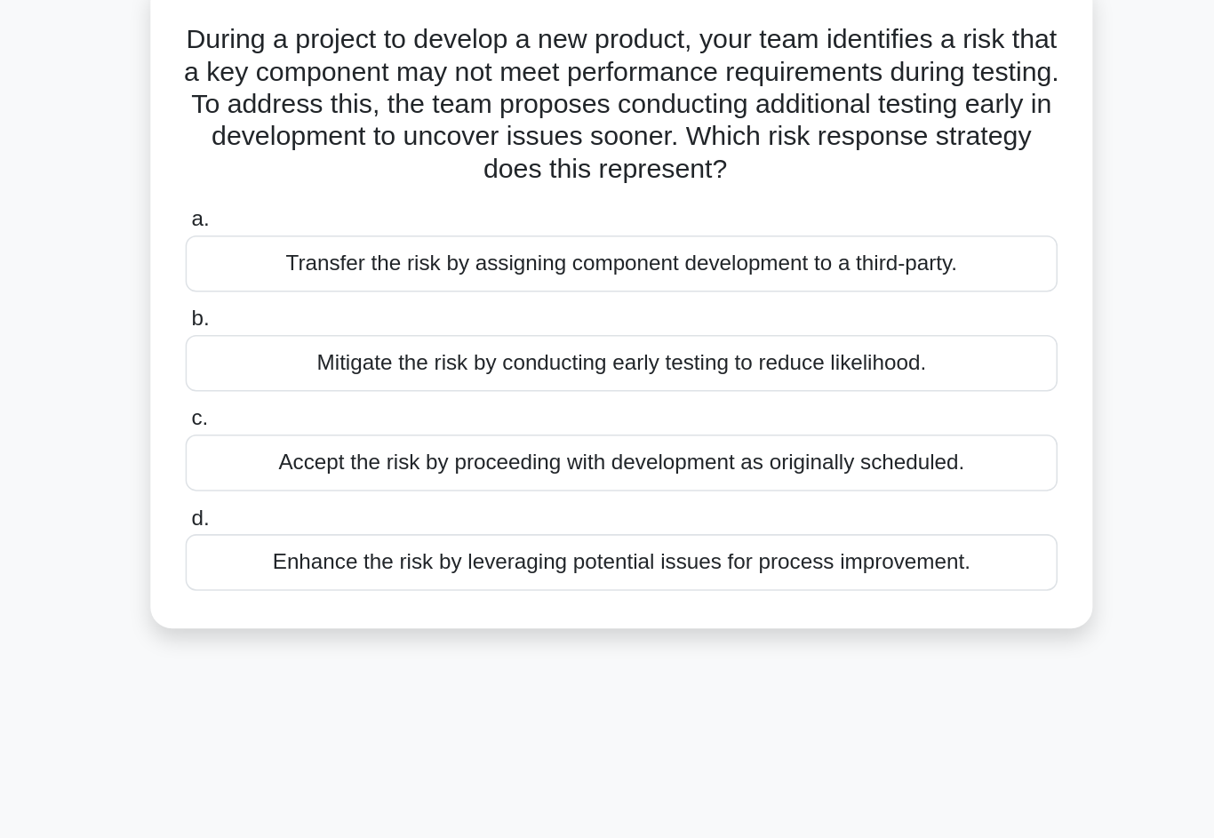
click at [319, 338] on div "Mitigate the risk by conducting early testing to reduce likelihood." at bounding box center [607, 356] width 576 height 37
click at [319, 322] on input "b. Mitigate the risk by conducting early testing to reduce likelihood." at bounding box center [319, 328] width 0 height 12
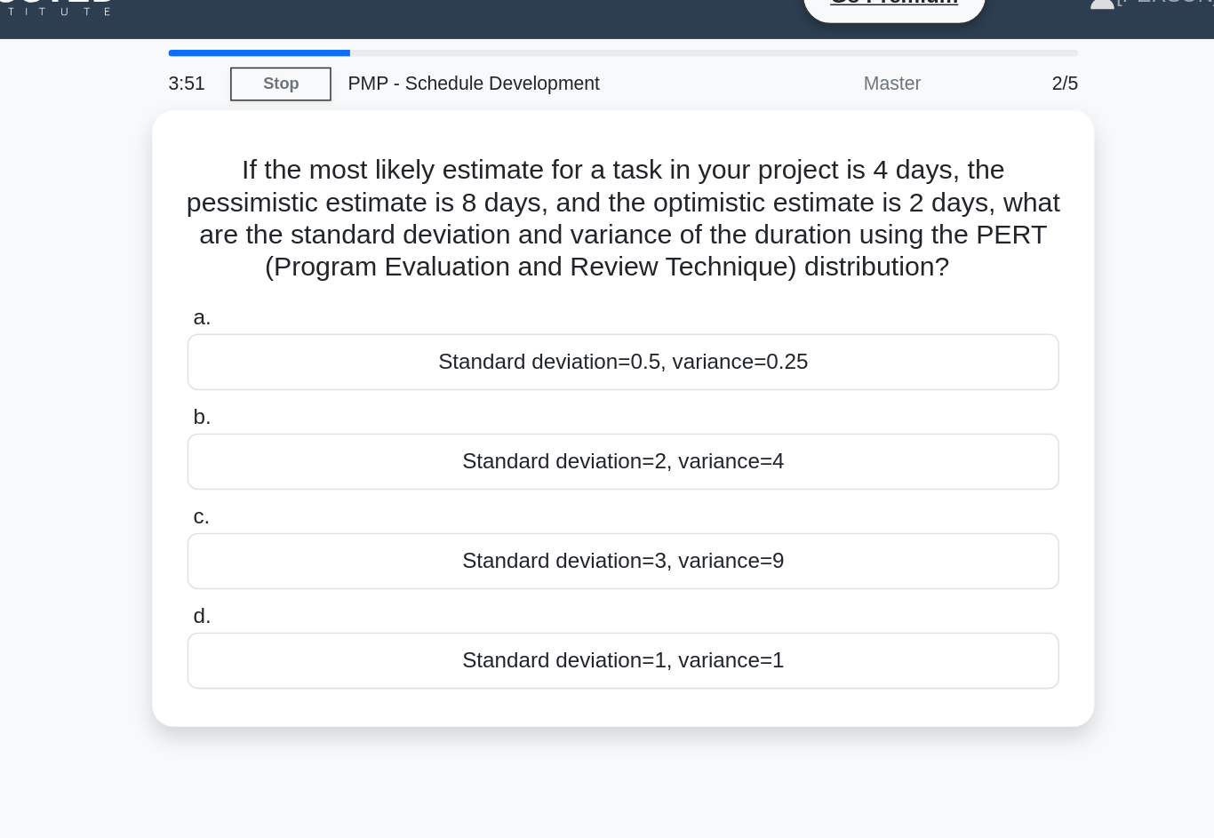
click at [551, 341] on div "Standard deviation=2, variance=4" at bounding box center [607, 335] width 576 height 37
click at [319, 313] on input "b. Standard deviation=2, variance=4" at bounding box center [319, 307] width 0 height 12
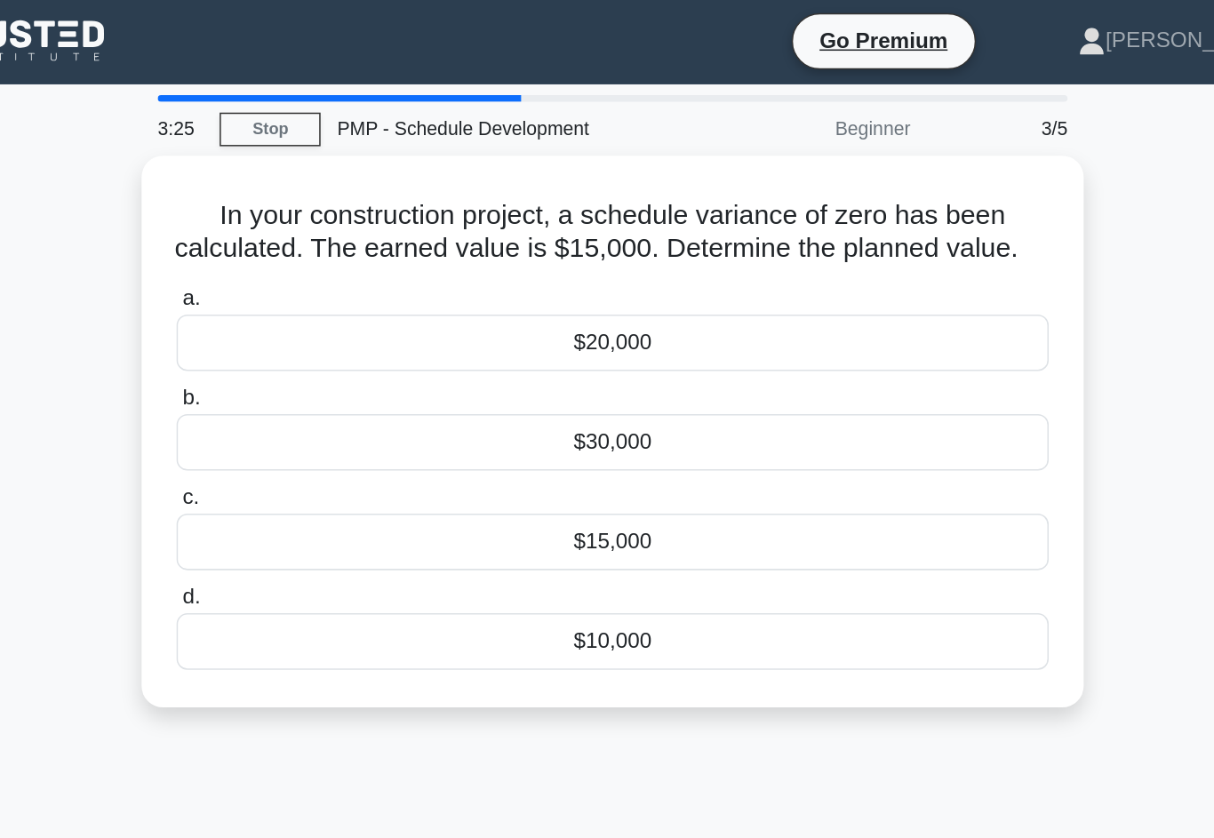
click at [561, 371] on div "$15,000" at bounding box center [607, 358] width 576 height 37
click at [319, 336] on input "c. $15,000" at bounding box center [319, 330] width 0 height 12
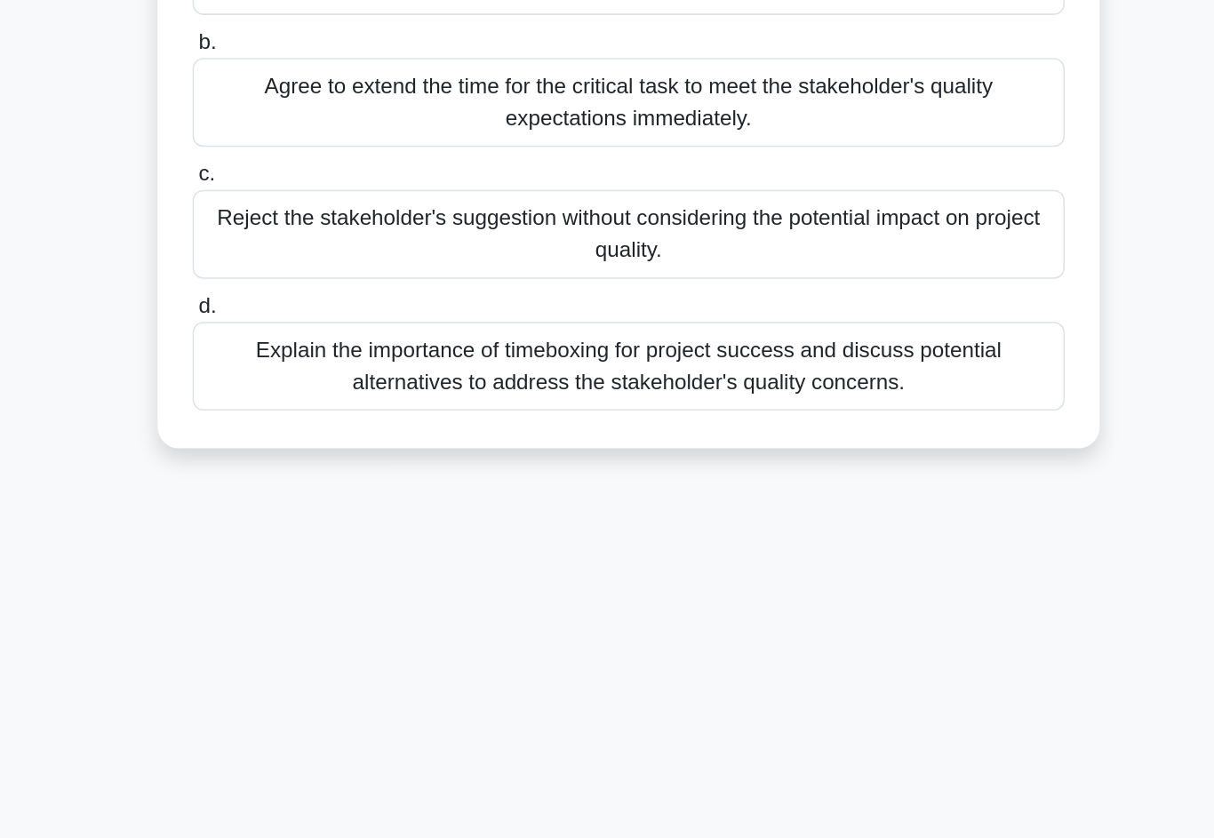
scroll to position [60, 0]
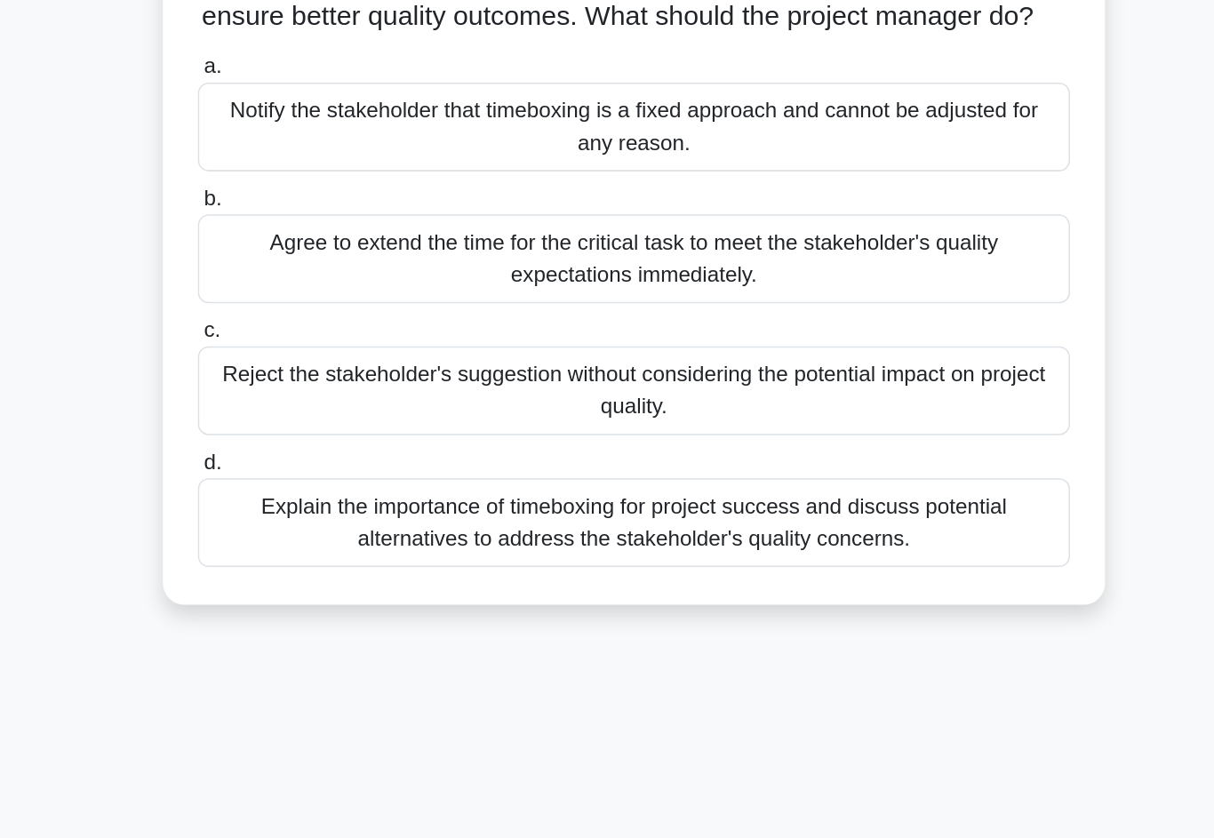
click at [582, 474] on div "Explain the importance of timeboxing for project success and discuss potential …" at bounding box center [607, 503] width 576 height 59
click at [319, 458] on input "d. Explain the importance of timeboxing for project success and discuss potenti…" at bounding box center [319, 464] width 0 height 12
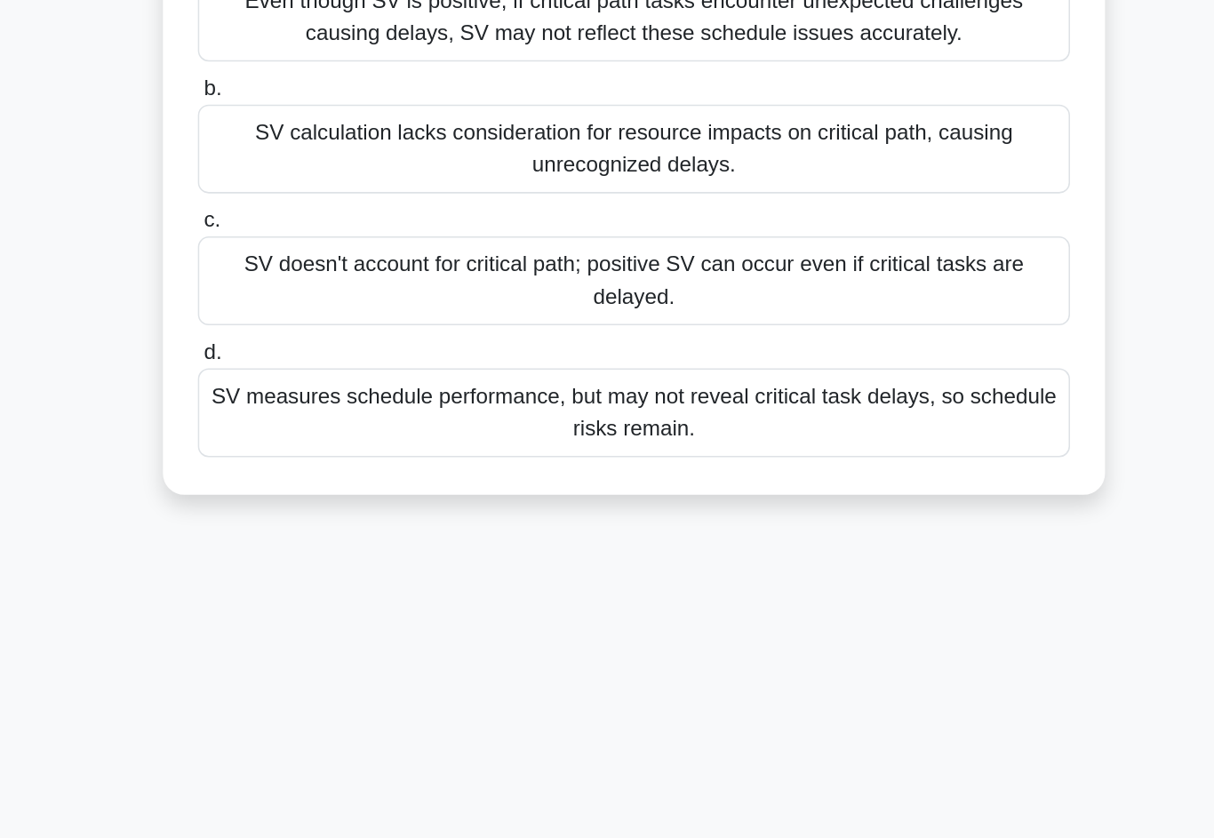
scroll to position [51, 0]
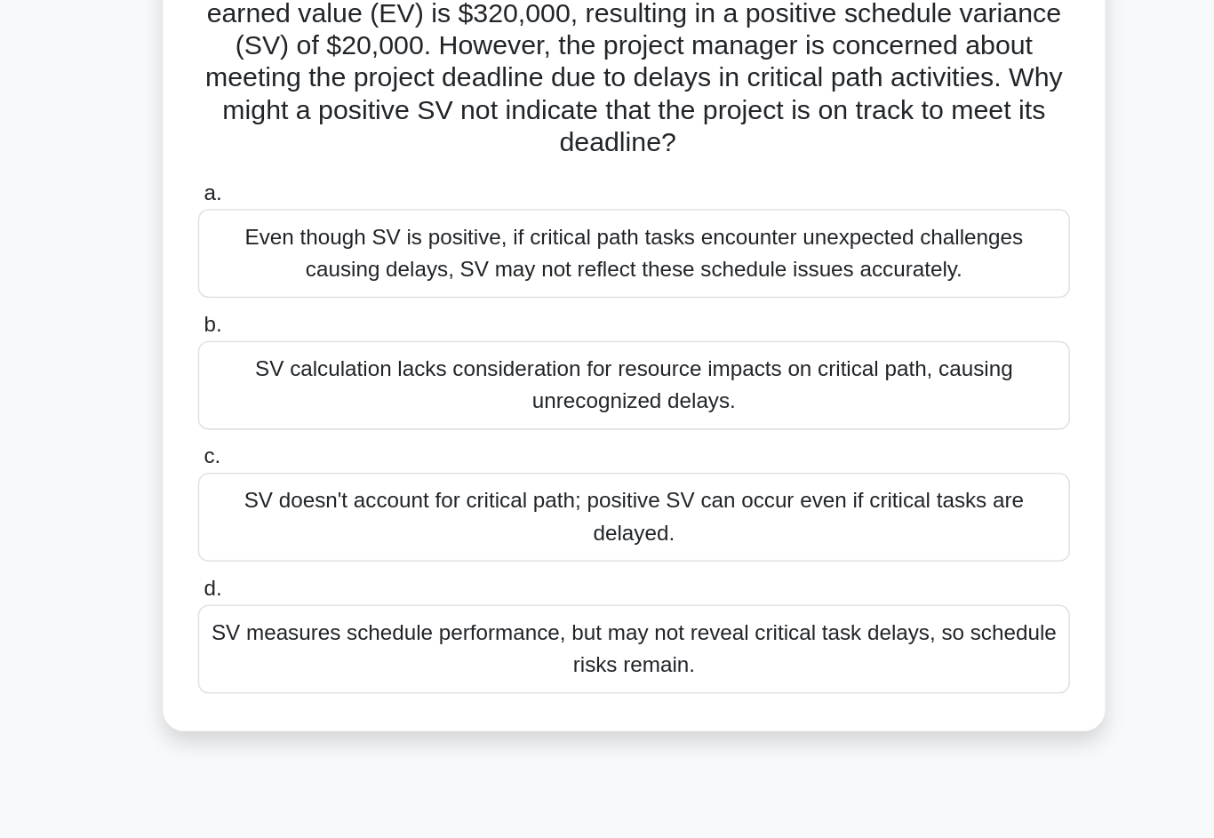
click at [564, 505] on div "SV measures schedule performance, but may not reveal critical task delays, so s…" at bounding box center [607, 534] width 576 height 59
click at [319, 489] on input "d. SV measures schedule performance, but may not reveal critical task delays, s…" at bounding box center [319, 495] width 0 height 12
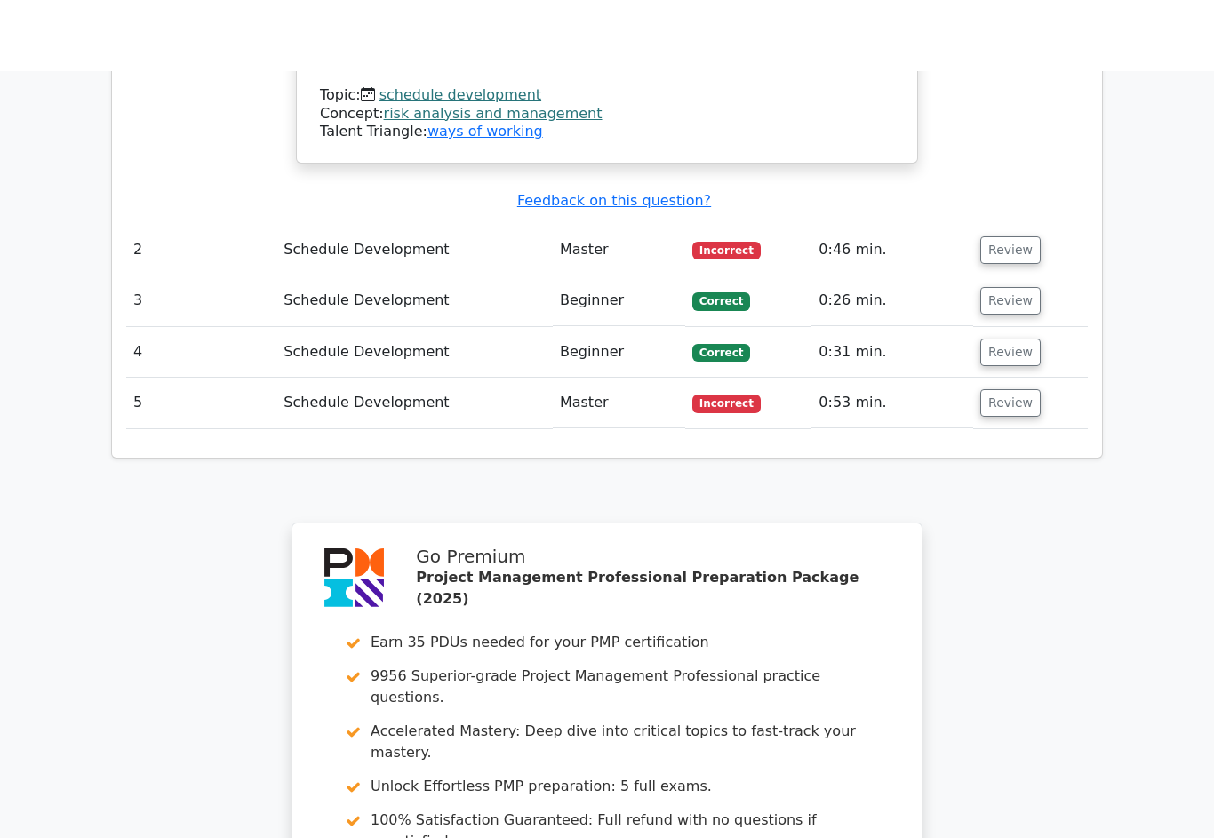
scroll to position [1970, 0]
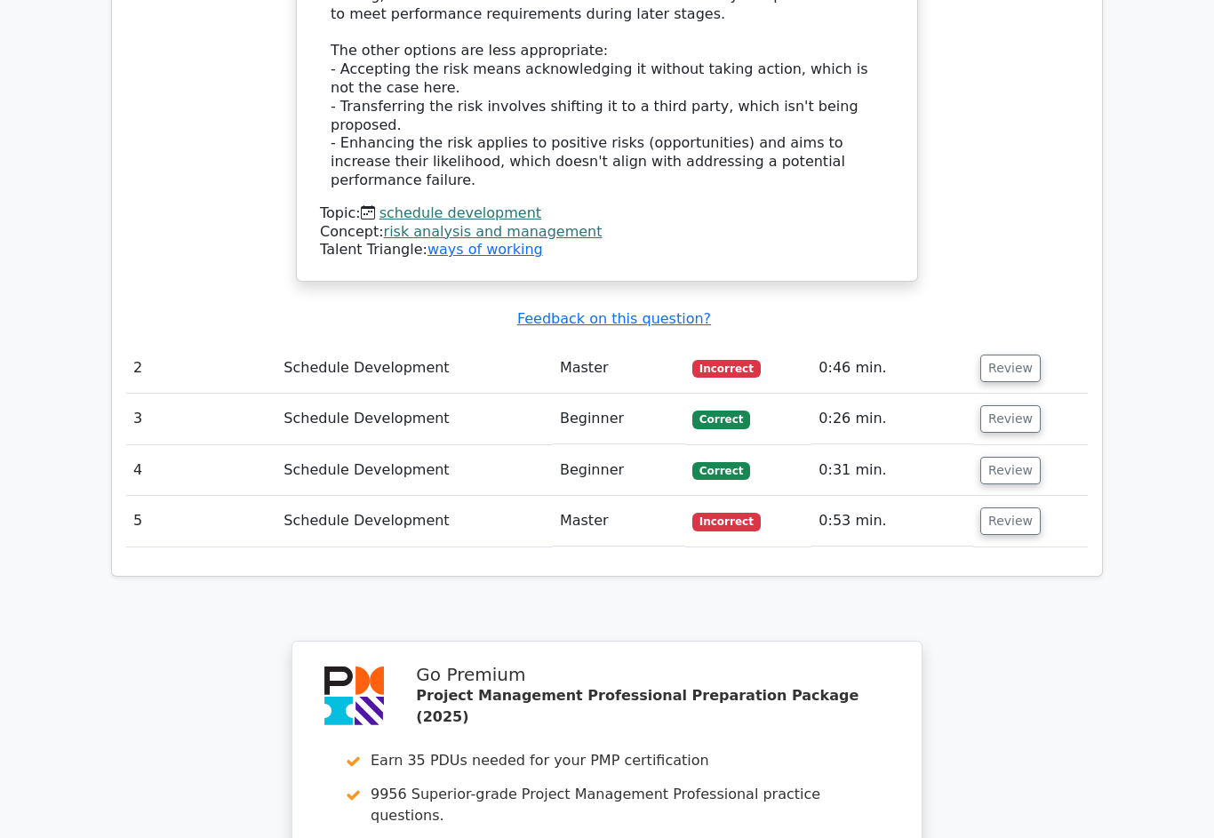
click at [1008, 507] on button "Review" at bounding box center [1010, 521] width 60 height 28
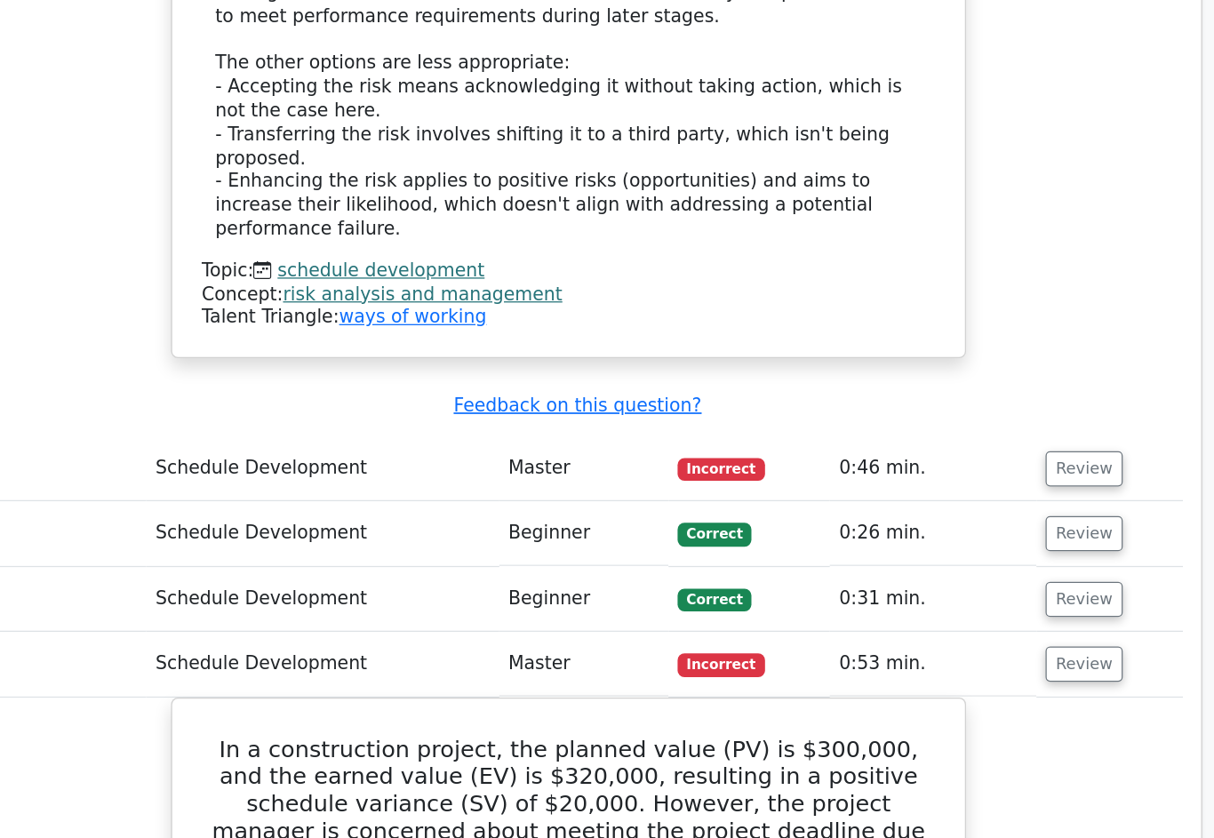
scroll to position [1941, 0]
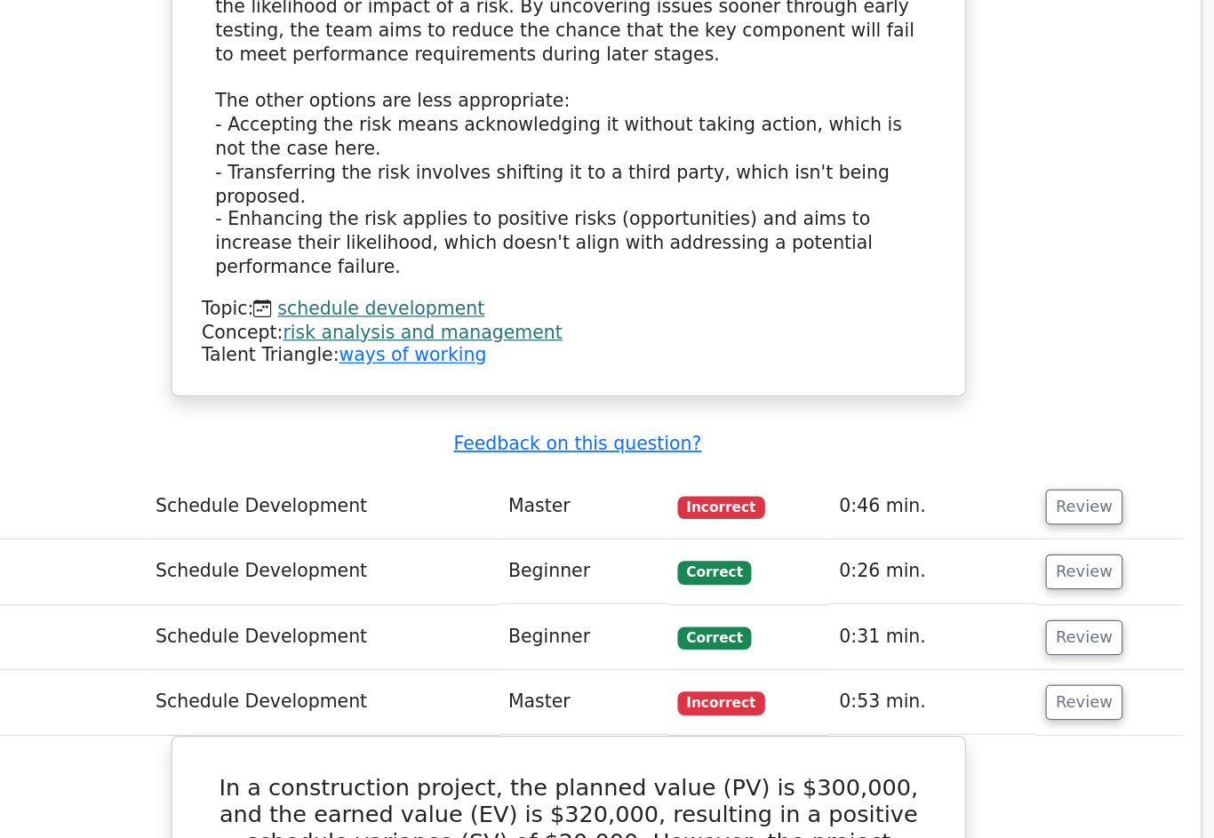
click at [980, 485] on button "Review" at bounding box center [1010, 499] width 60 height 28
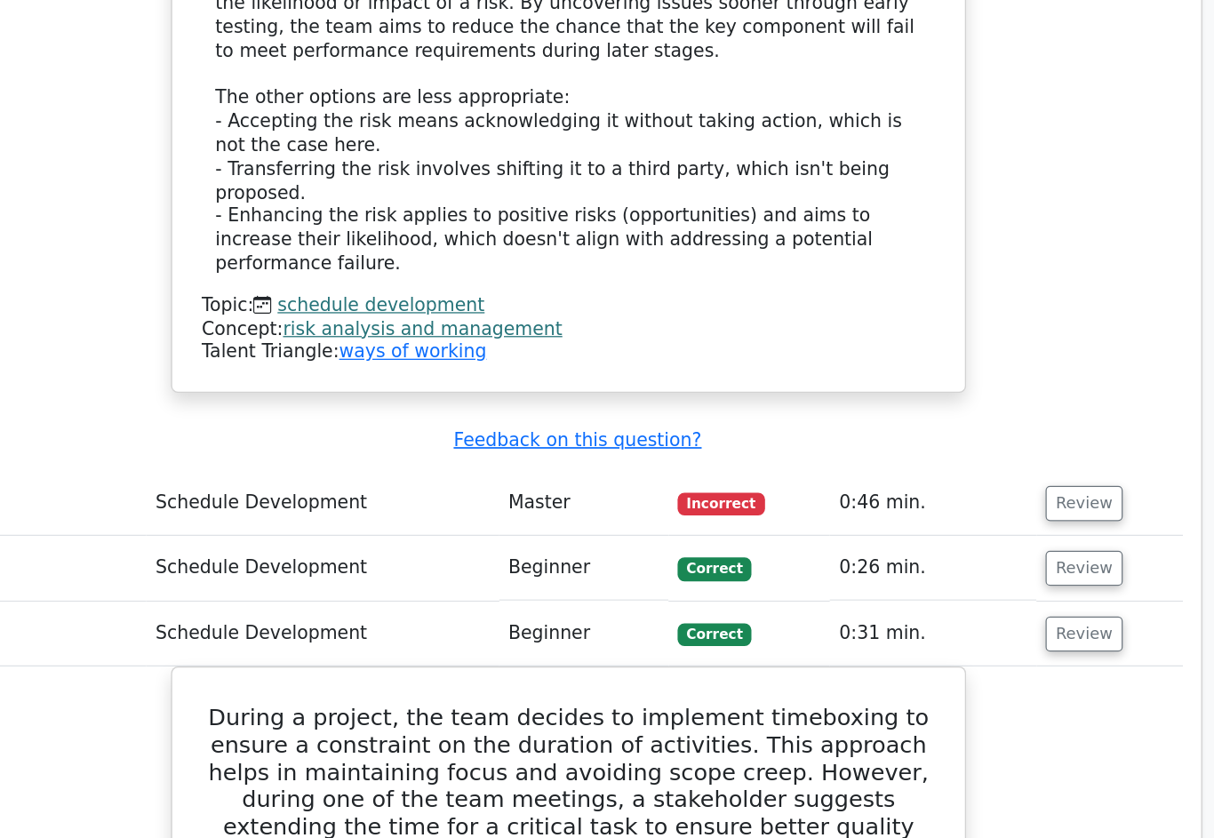
scroll to position [1939, 0]
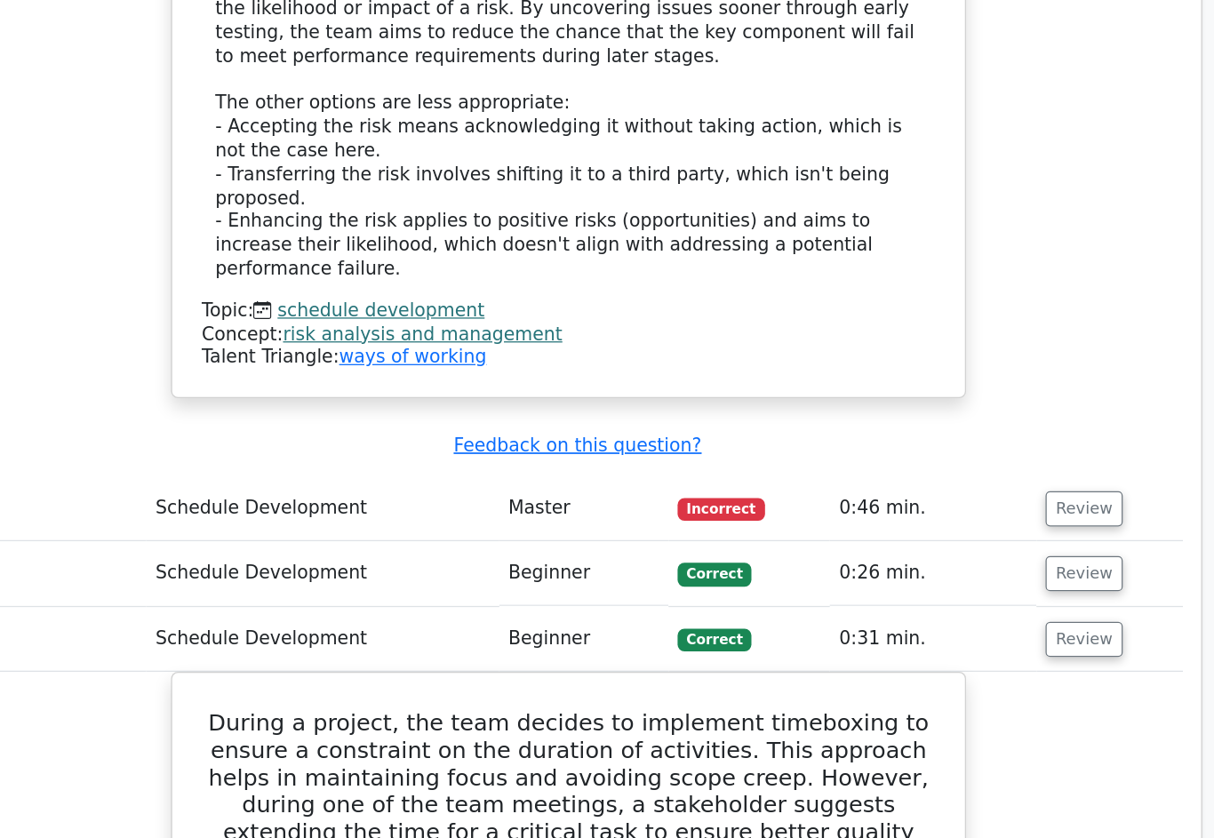
click at [980, 435] on button "Review" at bounding box center [1010, 449] width 60 height 28
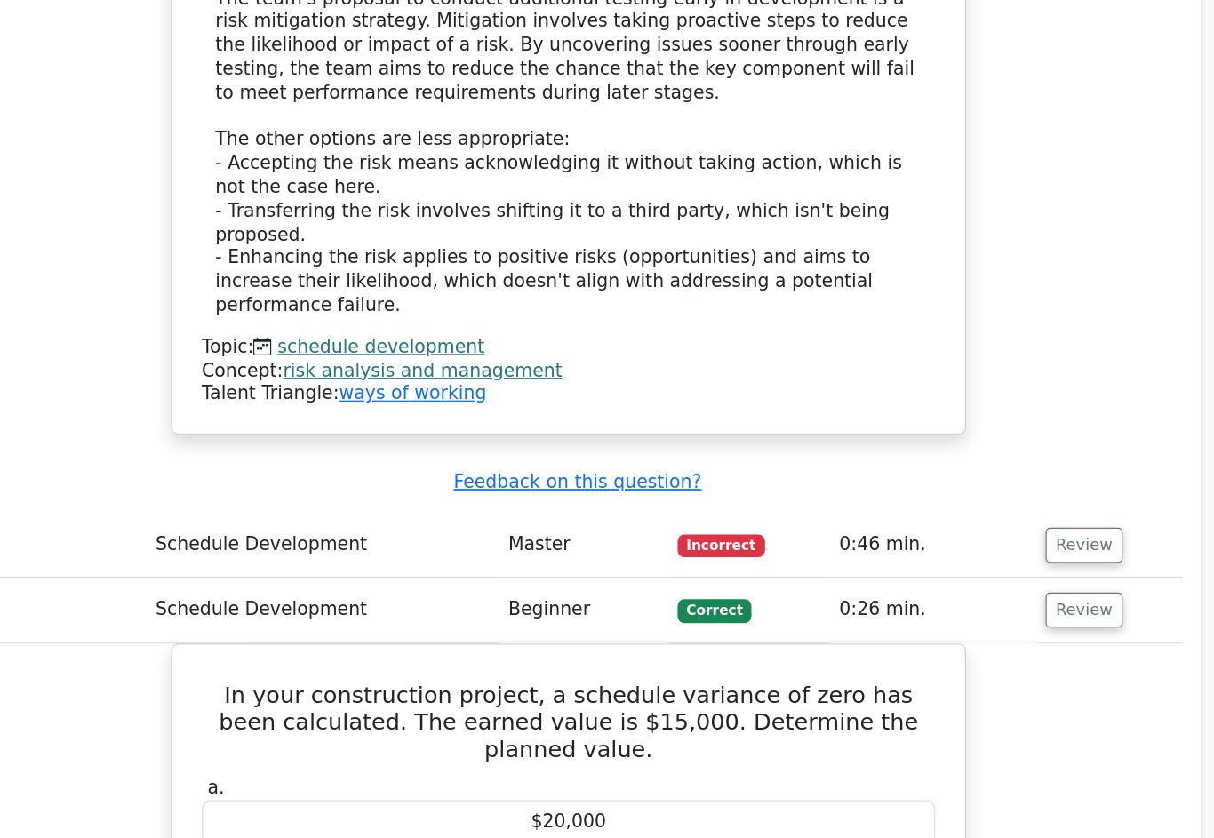
scroll to position [1906, 0]
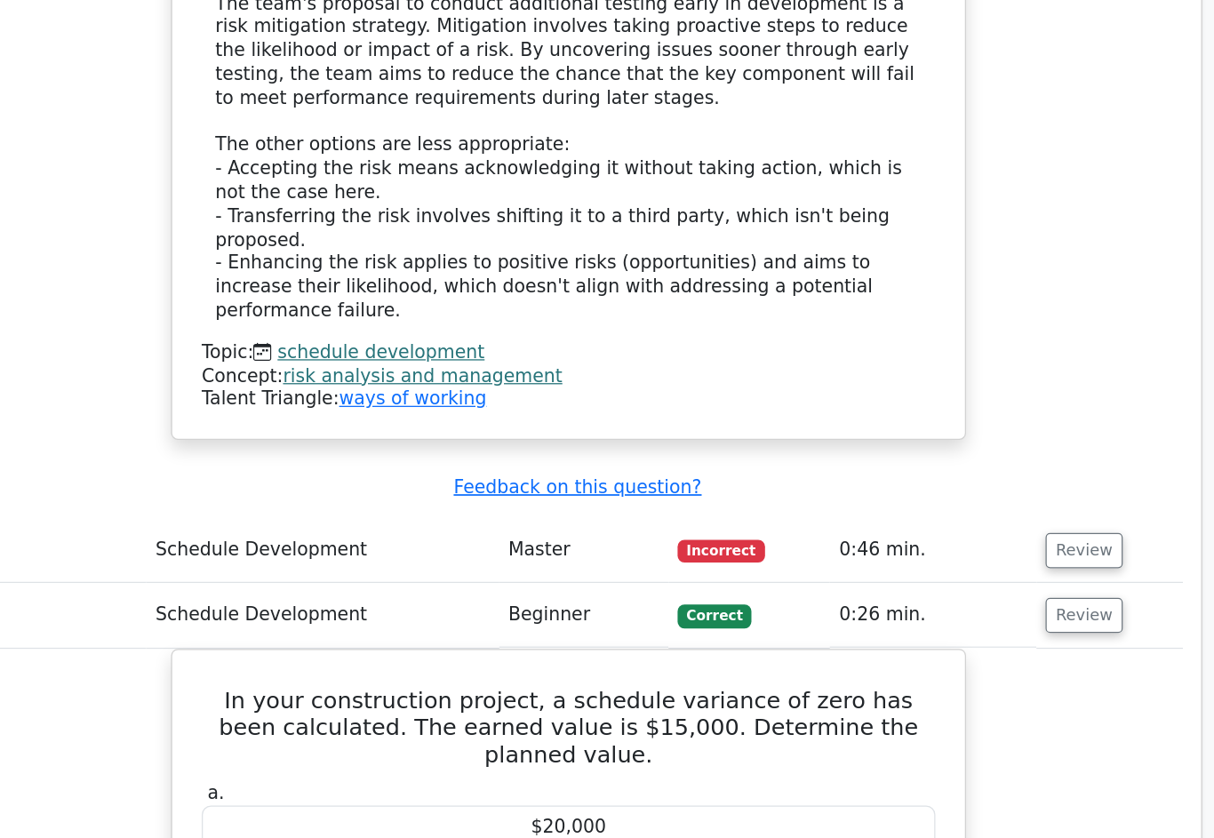
click at [980, 418] on button "Review" at bounding box center [1010, 432] width 60 height 28
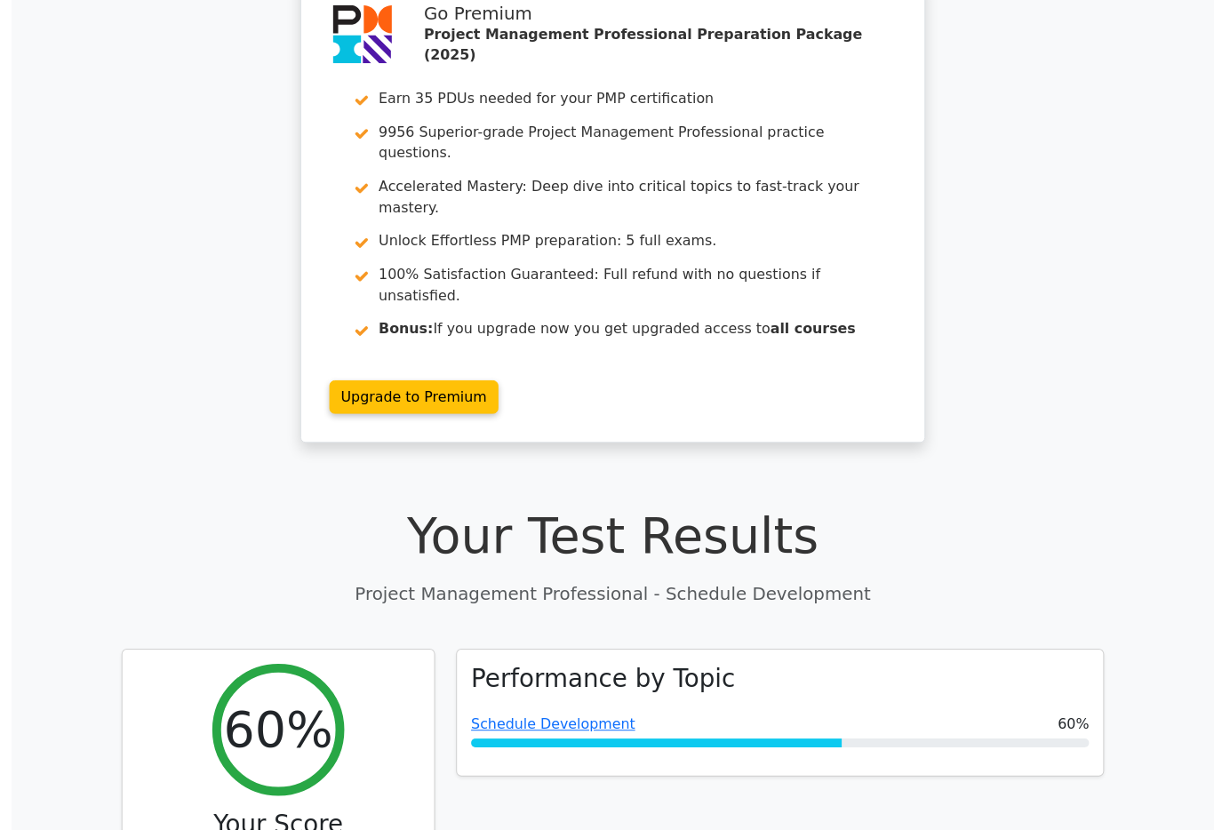
scroll to position [134, 0]
